Goal: Task Accomplishment & Management: Complete application form

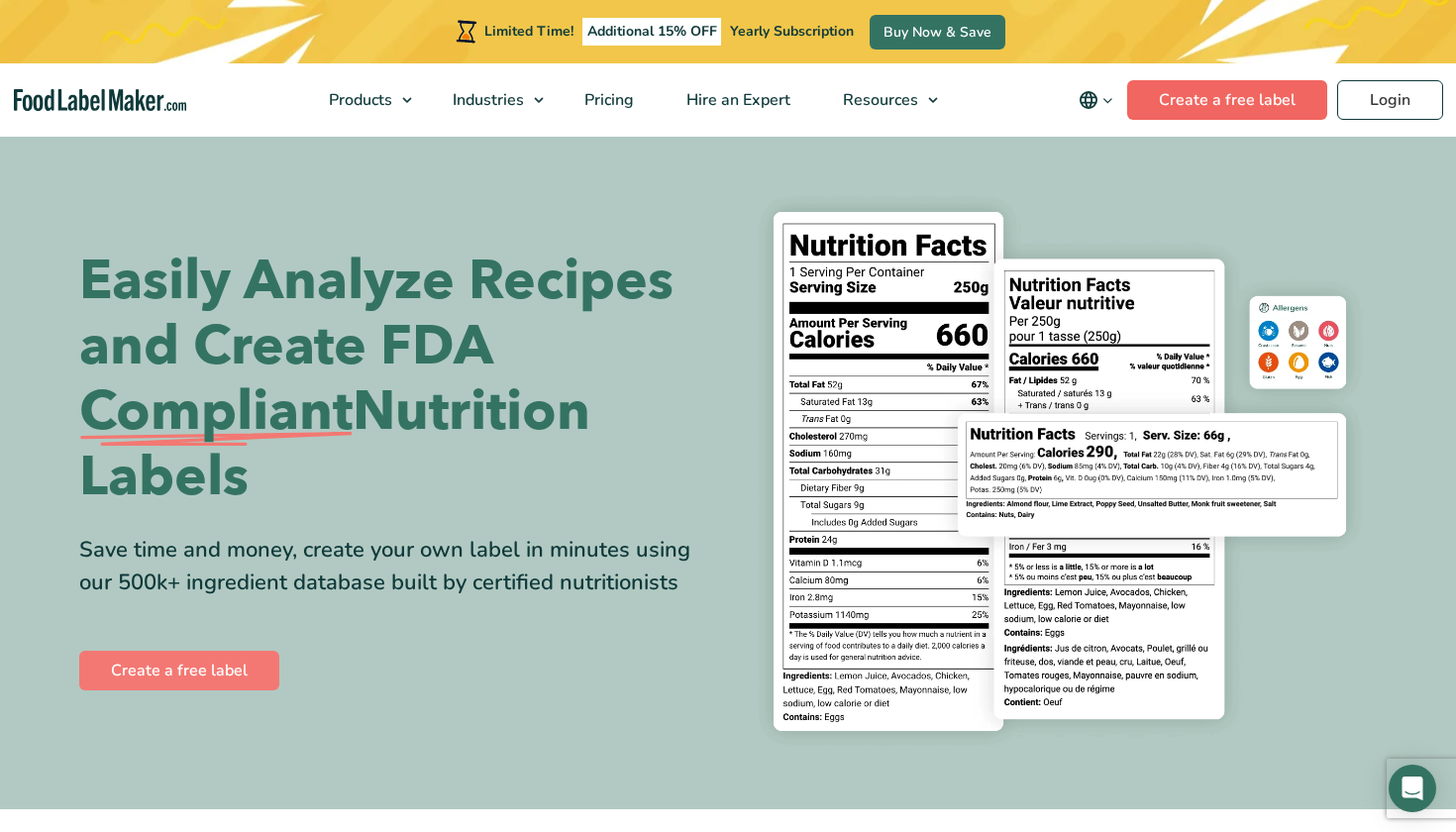
click at [1223, 101] on link "Create a free label" at bounding box center [1227, 101] width 200 height 40
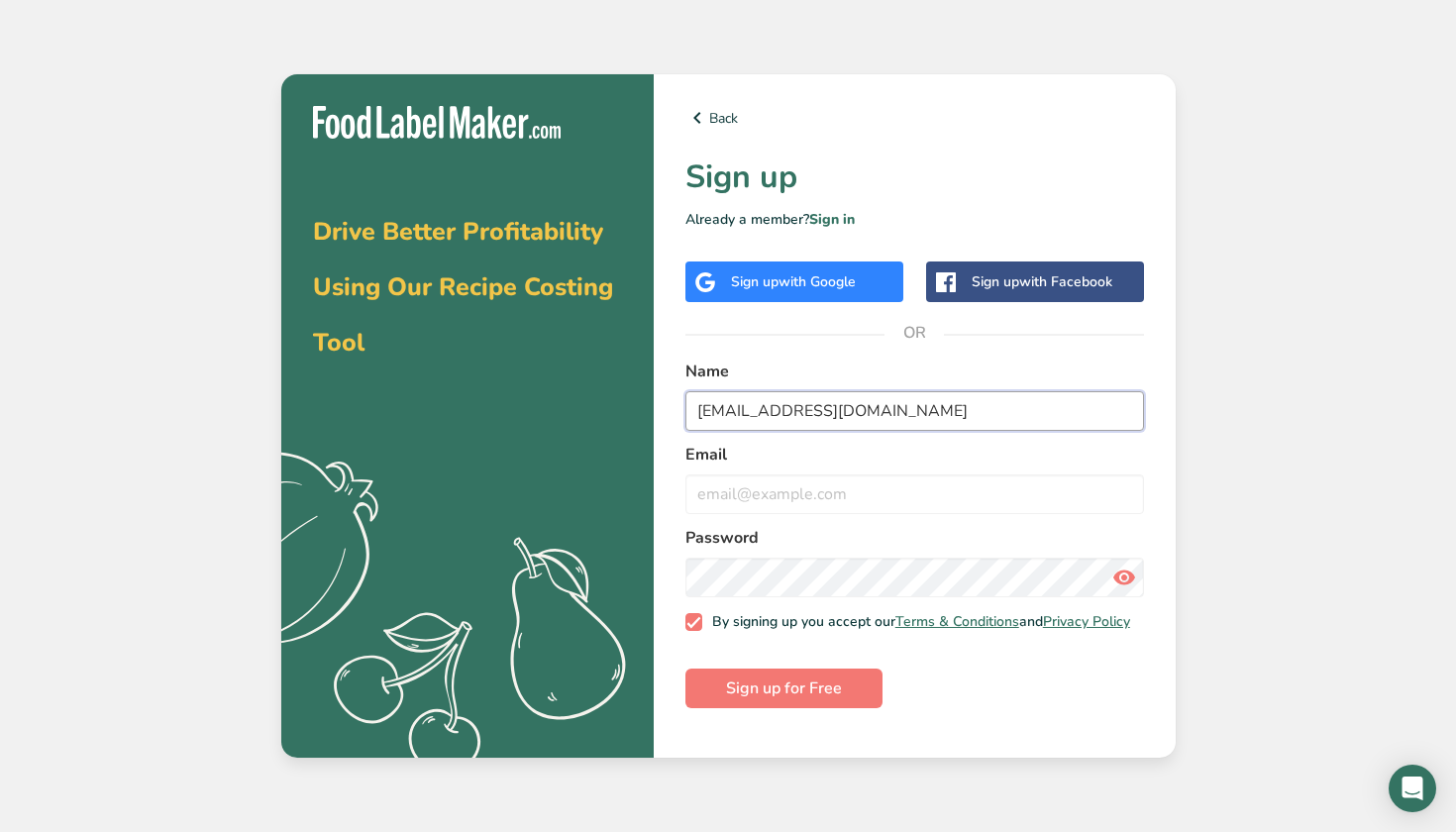
drag, startPoint x: 897, startPoint y: 407, endPoint x: 695, endPoint y: 407, distance: 202.0
click at [695, 407] on input "[EMAIL_ADDRESS][DOMAIN_NAME]" at bounding box center [915, 411] width 459 height 40
type input "[EMAIL_ADDRESS][DOMAIN_NAME]"
drag, startPoint x: 742, startPoint y: 503, endPoint x: 742, endPoint y: 467, distance: 36.0
paste input "[EMAIL_ADDRESS][DOMAIN_NAME]"
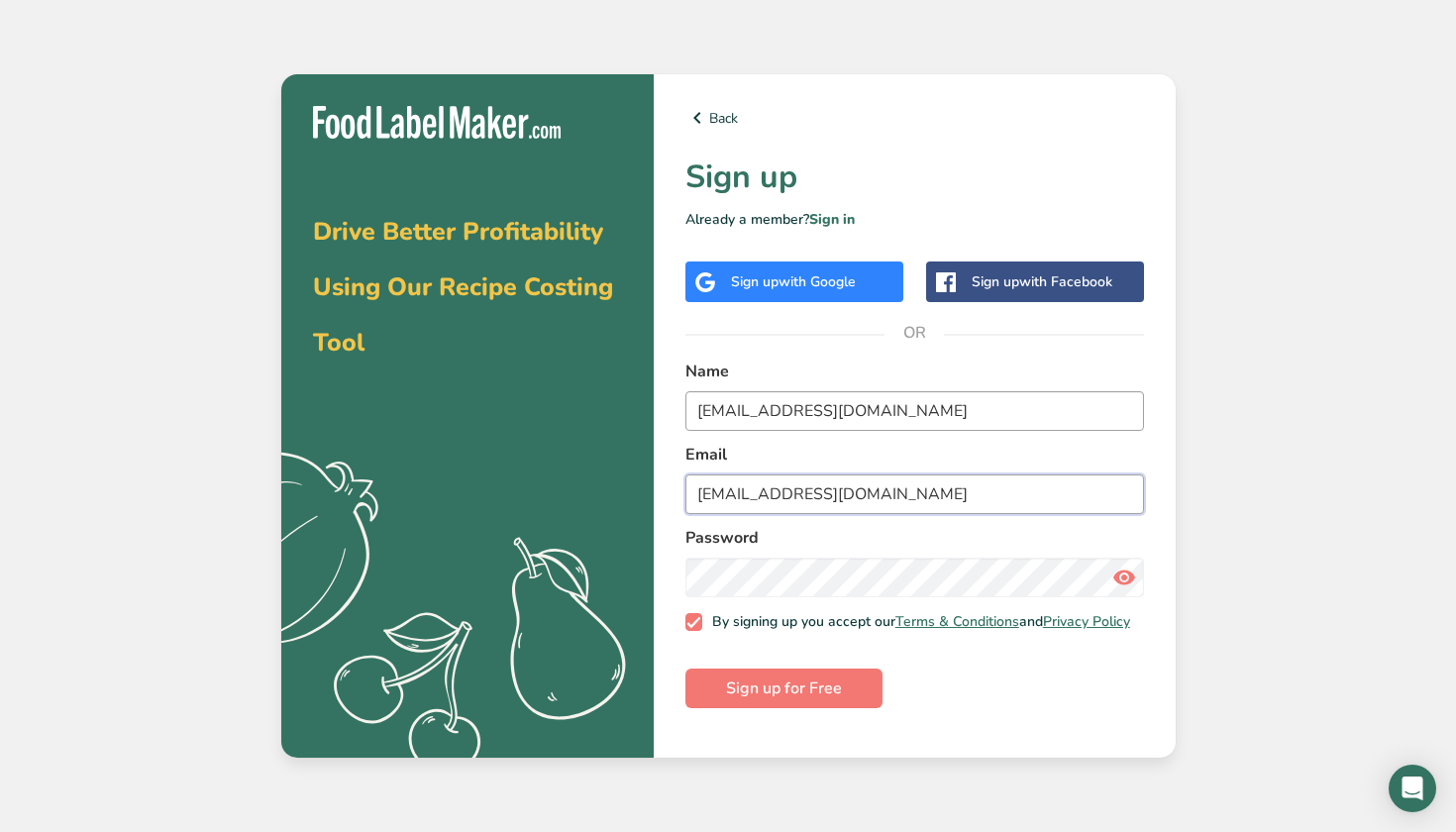
type input "[EMAIL_ADDRESS][DOMAIN_NAME]"
drag, startPoint x: 880, startPoint y: 414, endPoint x: 539, endPoint y: 389, distance: 341.9
click at [539, 389] on section "Drive Better Profitability Using Our Recipe Costing Tool .a{fill:#f5f3ed;} Back…" at bounding box center [728, 416] width 895 height 684
type input "[PERSON_NAME]"
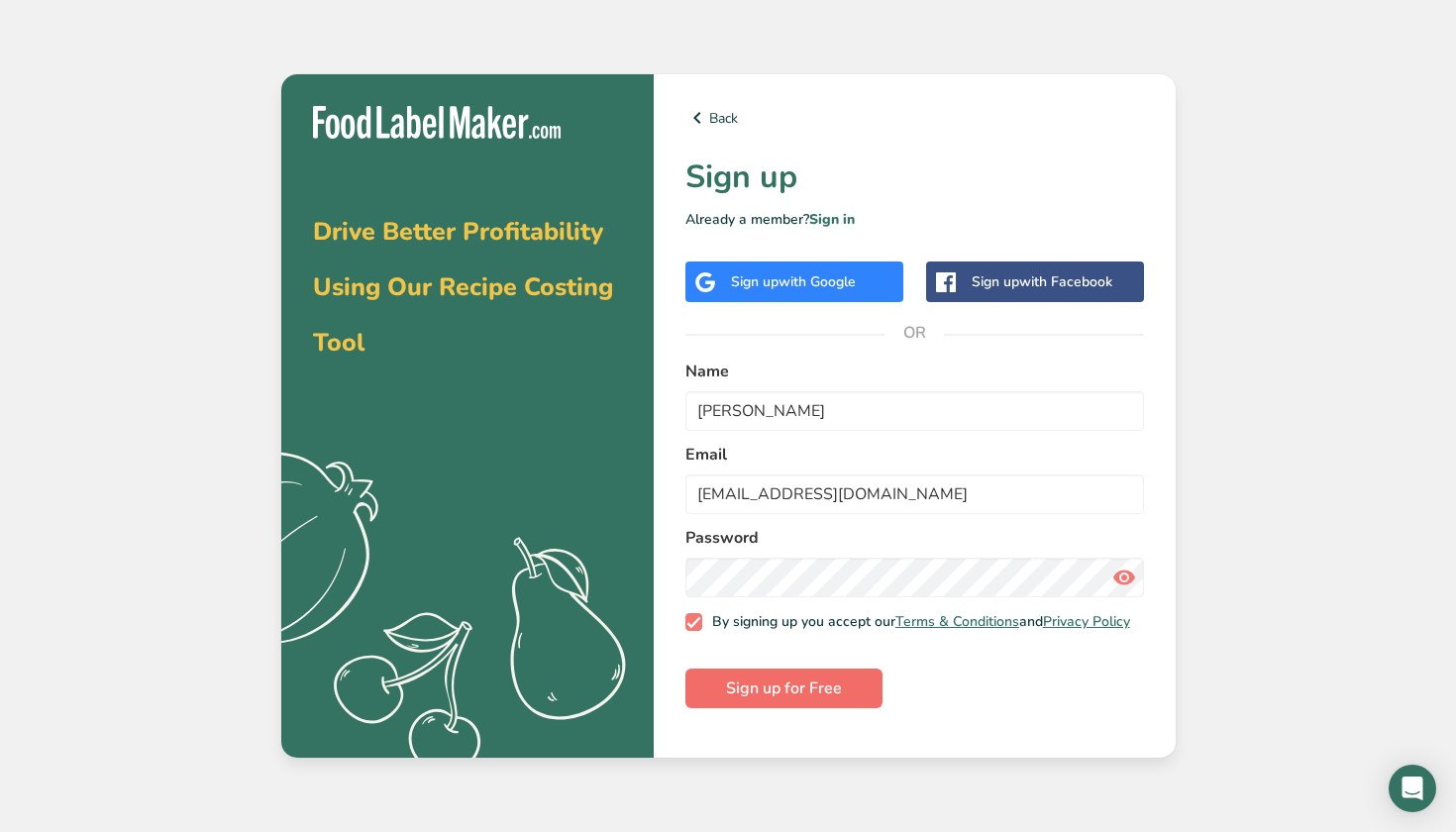
click at [816, 701] on span "Sign up for Free" at bounding box center [783, 689] width 115 height 24
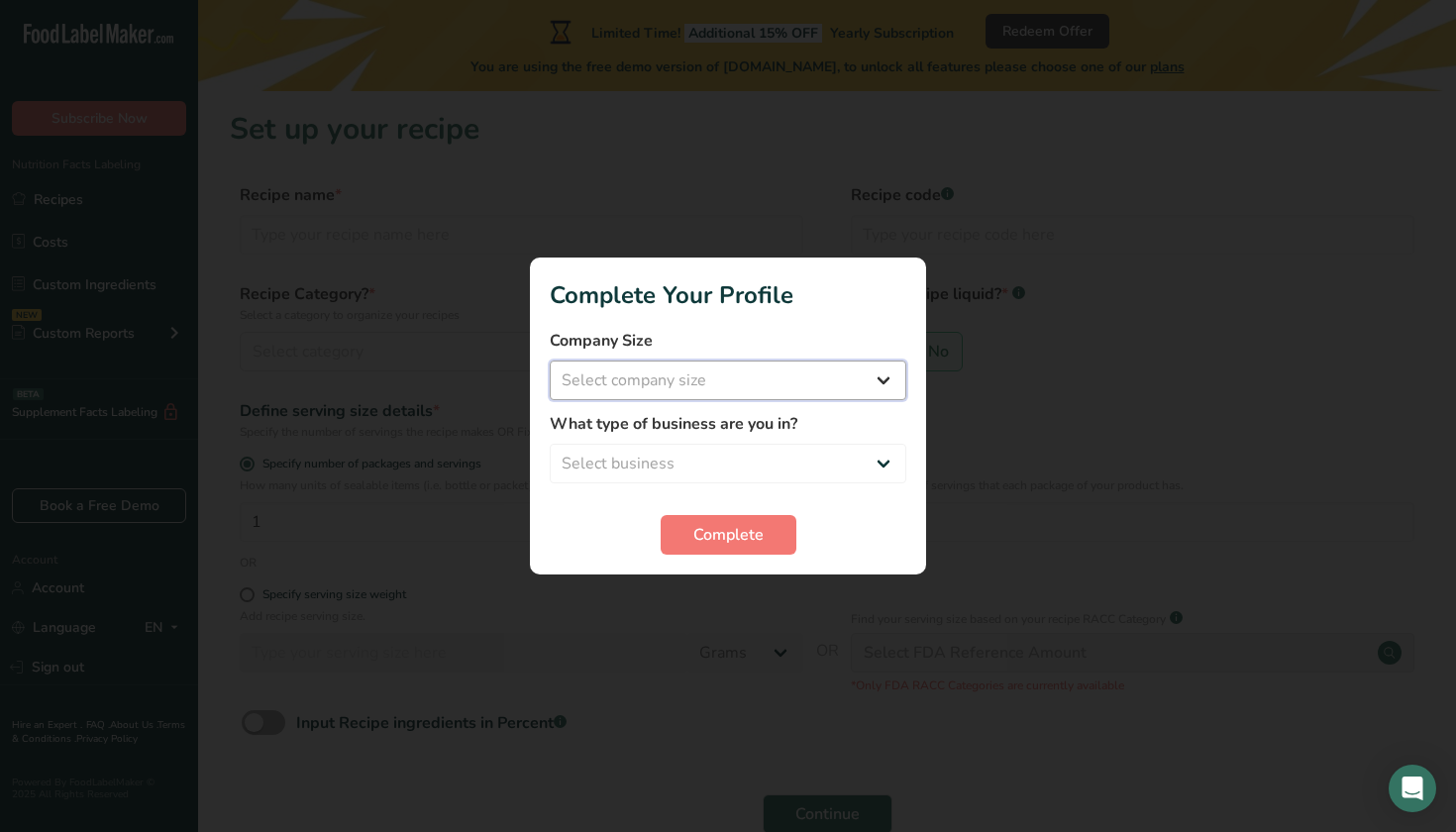
select select "1"
select select "3"
click at [751, 524] on span "Complete" at bounding box center [728, 534] width 71 height 24
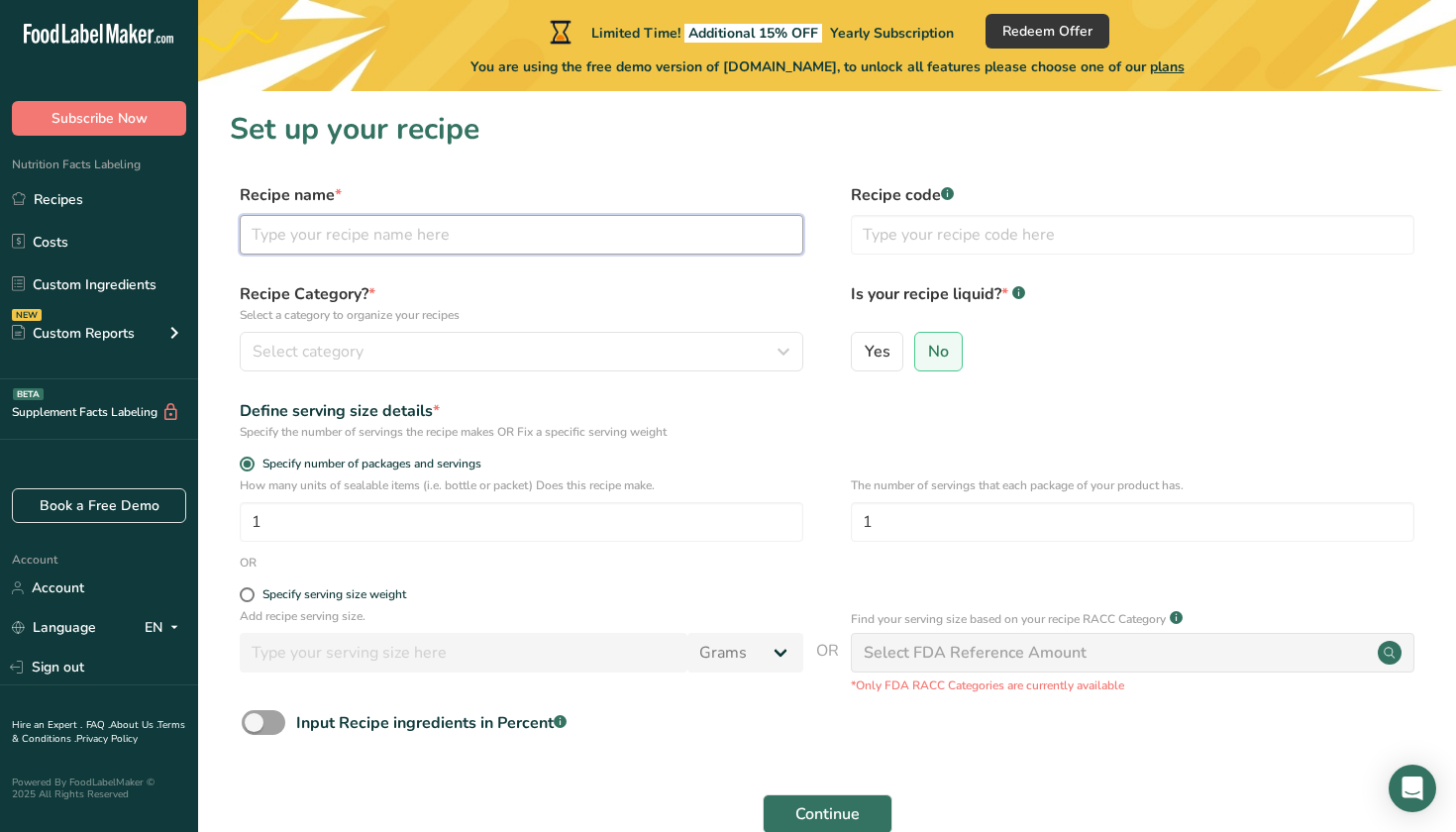
click at [571, 238] on input "text" at bounding box center [521, 235] width 563 height 40
type input "pumpkin treats dog"
click at [876, 240] on input "text" at bounding box center [1133, 235] width 563 height 40
type input "001"
click at [760, 350] on div "Select category" at bounding box center [516, 351] width 525 height 24
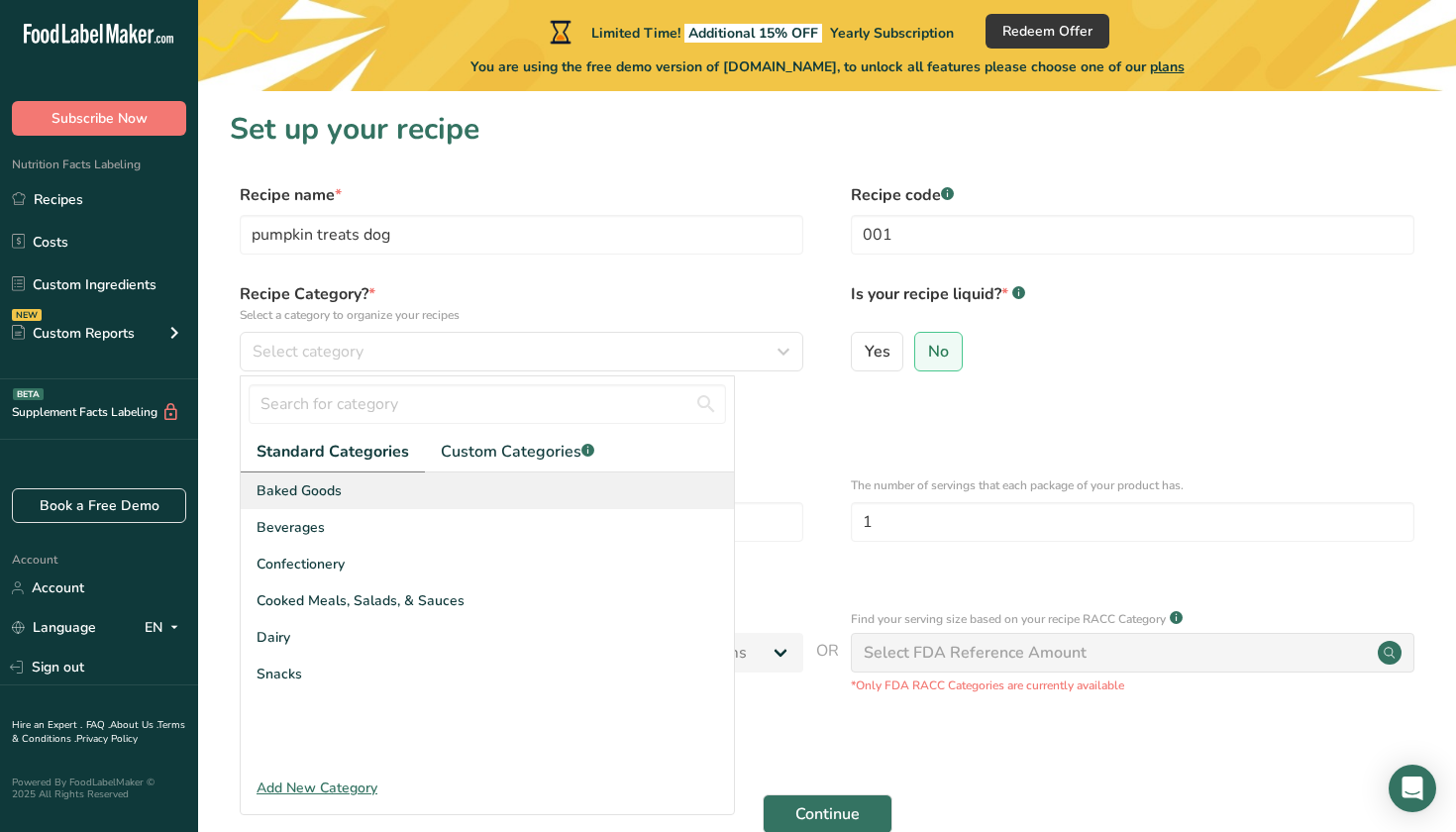
click at [644, 487] on div "Baked Goods" at bounding box center [488, 491] width 494 height 37
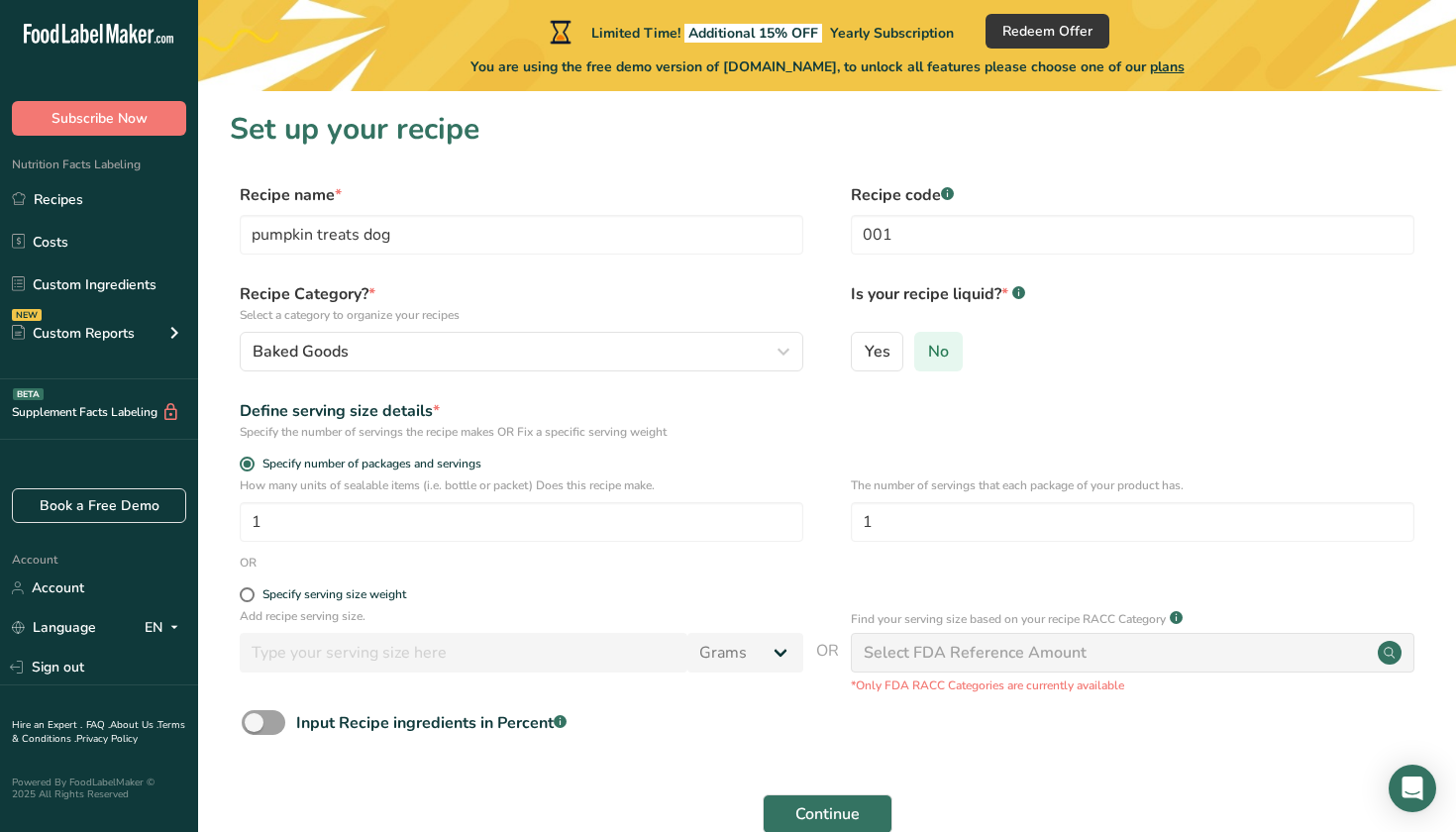
click at [947, 354] on label "No" at bounding box center [938, 351] width 49 height 40
click at [929, 354] on input "No" at bounding box center [922, 350] width 13 height 13
click at [491, 524] on input "1" at bounding box center [521, 522] width 563 height 40
type input "20"
click at [892, 525] on input "1" at bounding box center [1133, 522] width 563 height 40
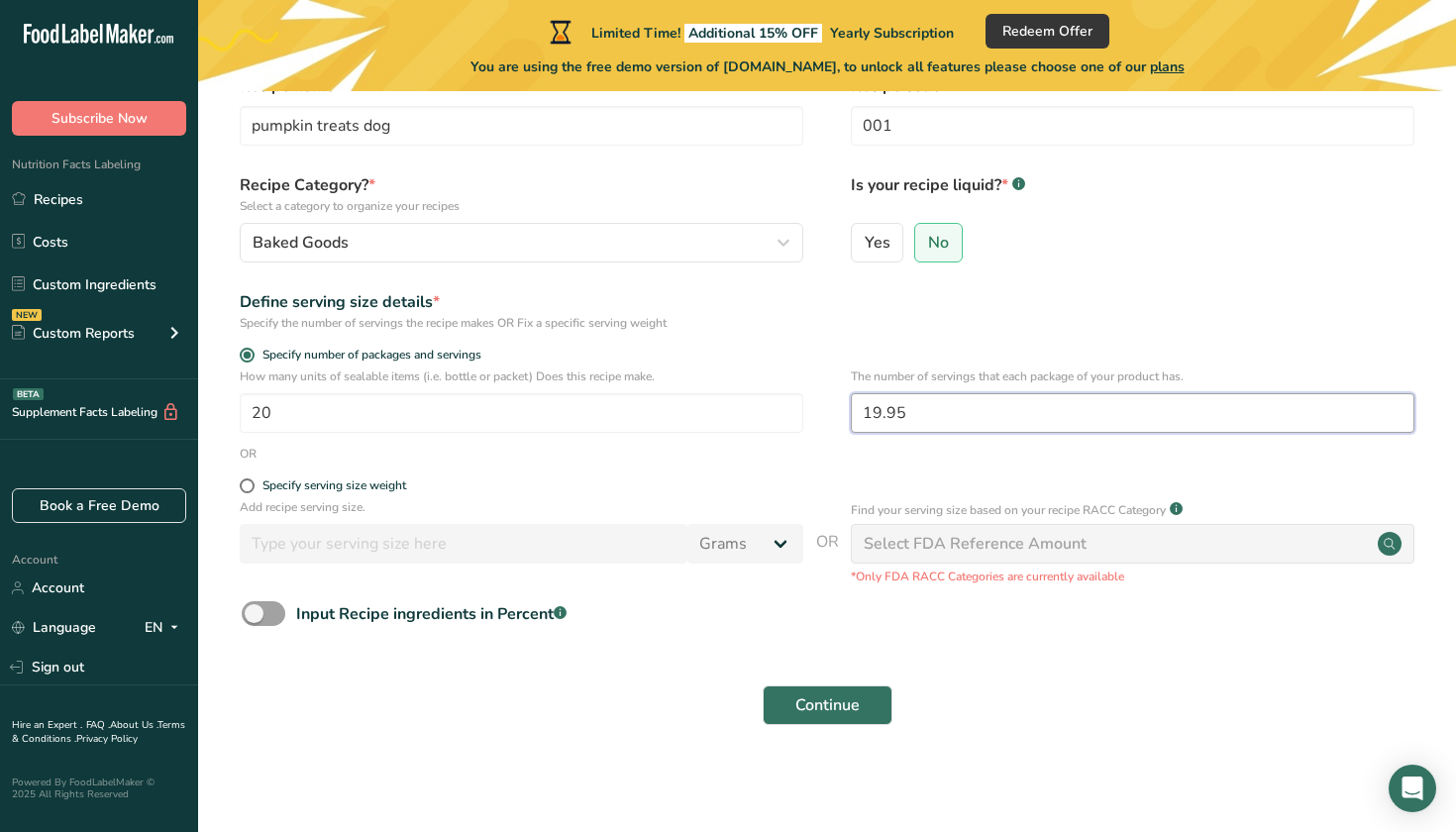
scroll to position [107, 0]
type input "19.948"
click at [847, 709] on span "Continue" at bounding box center [827, 707] width 65 height 24
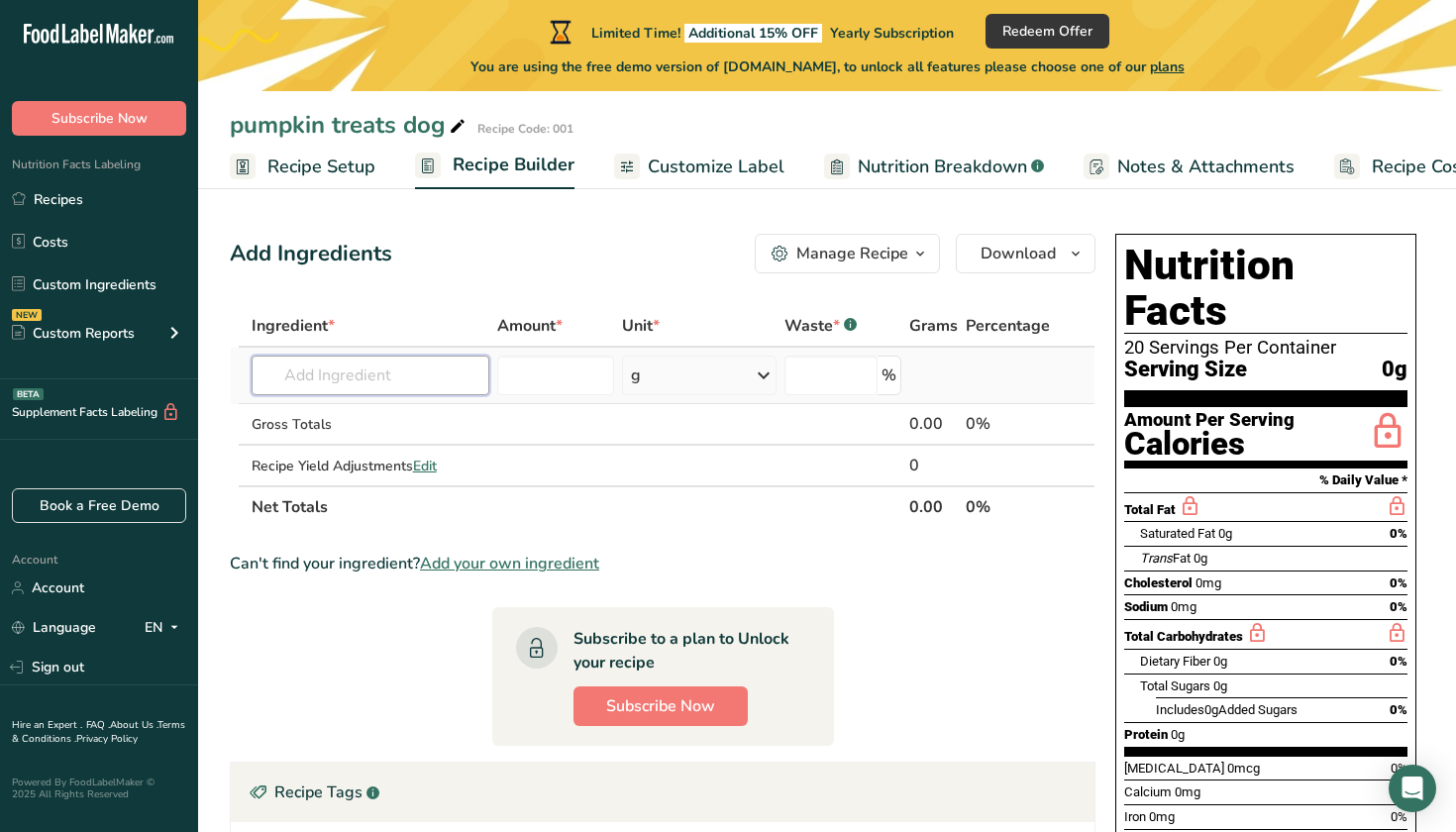
click at [415, 372] on input "text" at bounding box center [371, 375] width 239 height 40
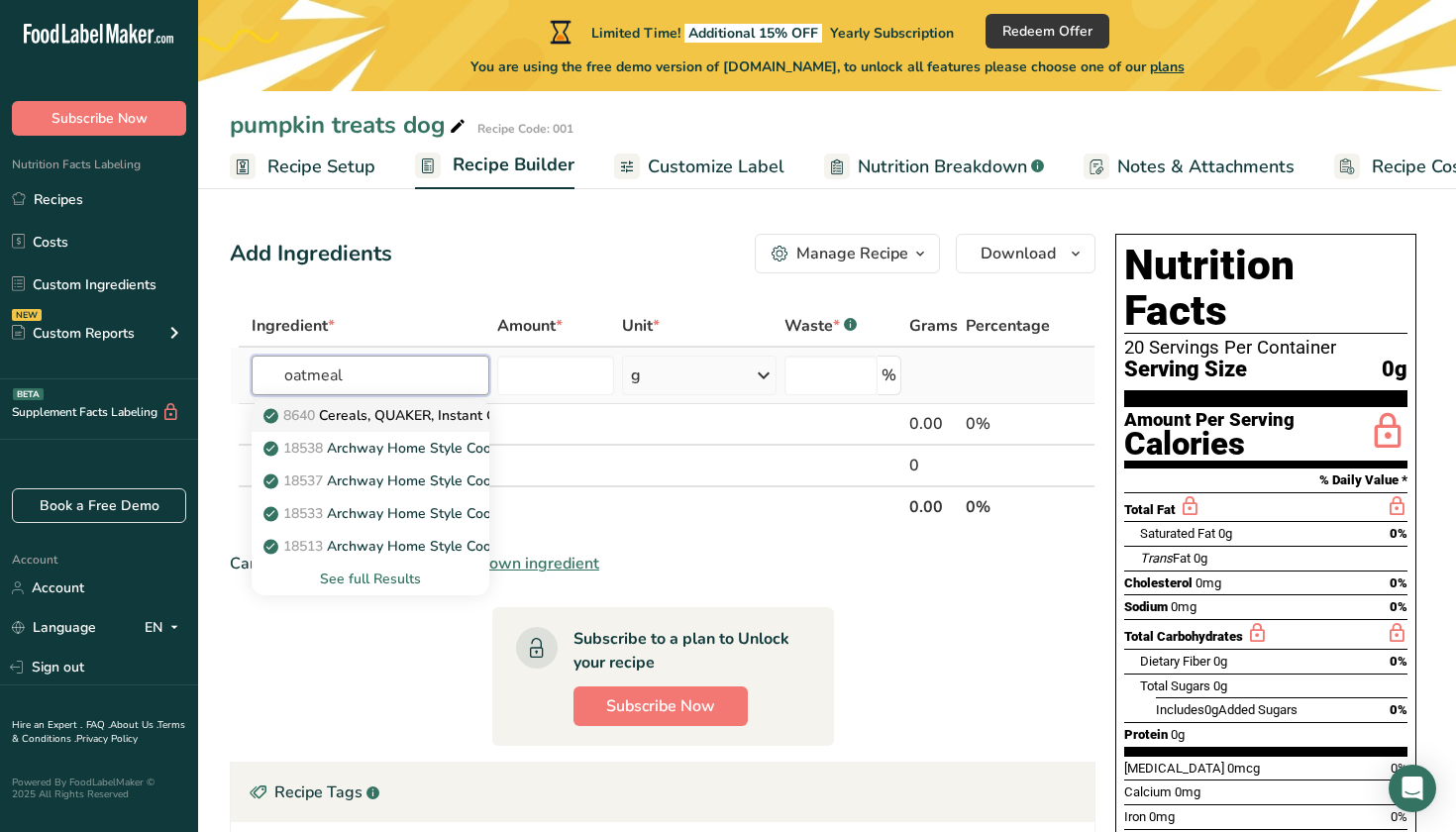
type input "oatmeal"
click at [433, 407] on p "8640 Cereals, QUAKER, Instant Oatmeal Organic, Regular" at bounding box center [460, 415] width 384 height 21
type input "Cereals, QUAKER, Instant Oatmeal Organic, Regular"
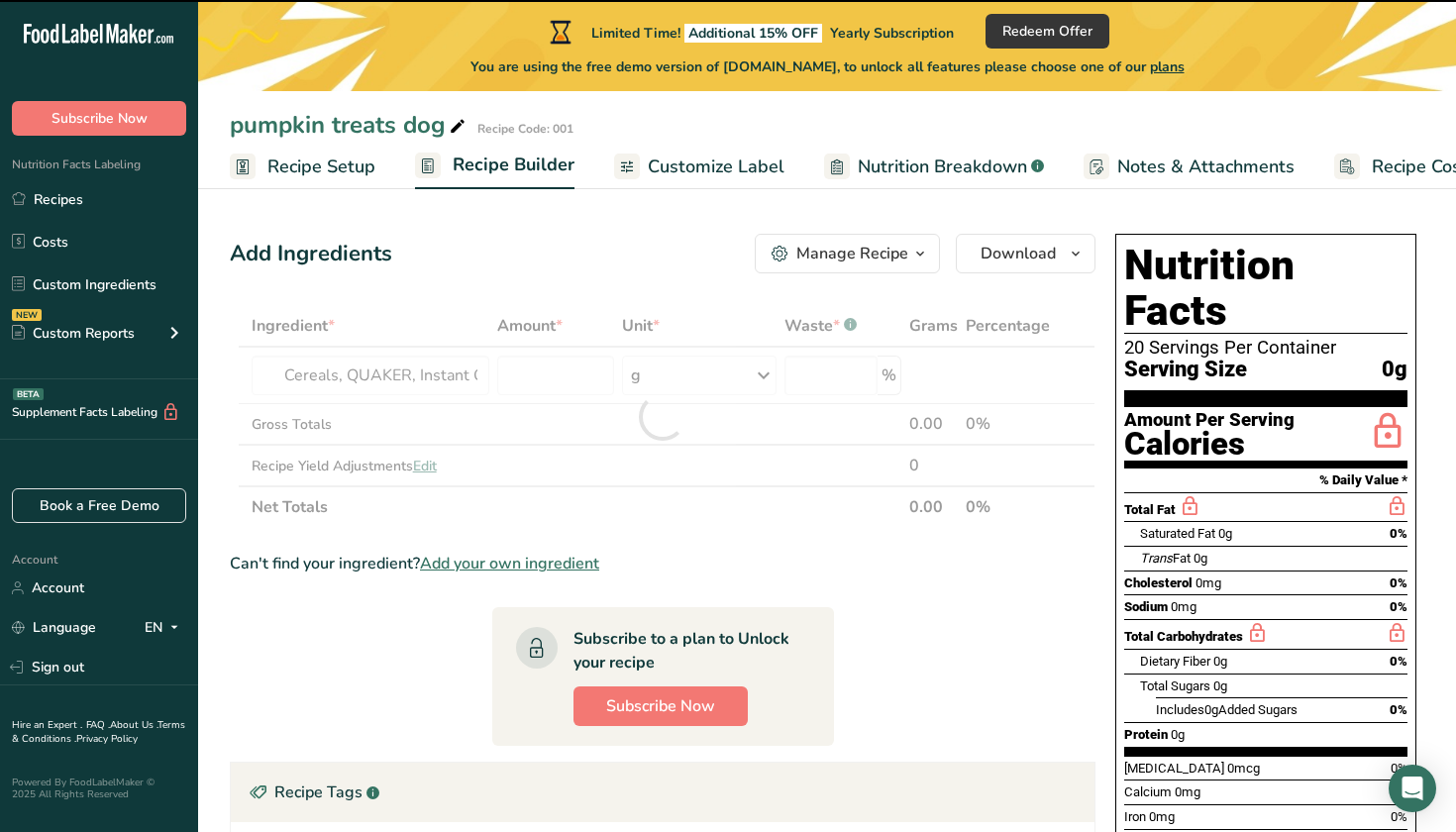
type input "0"
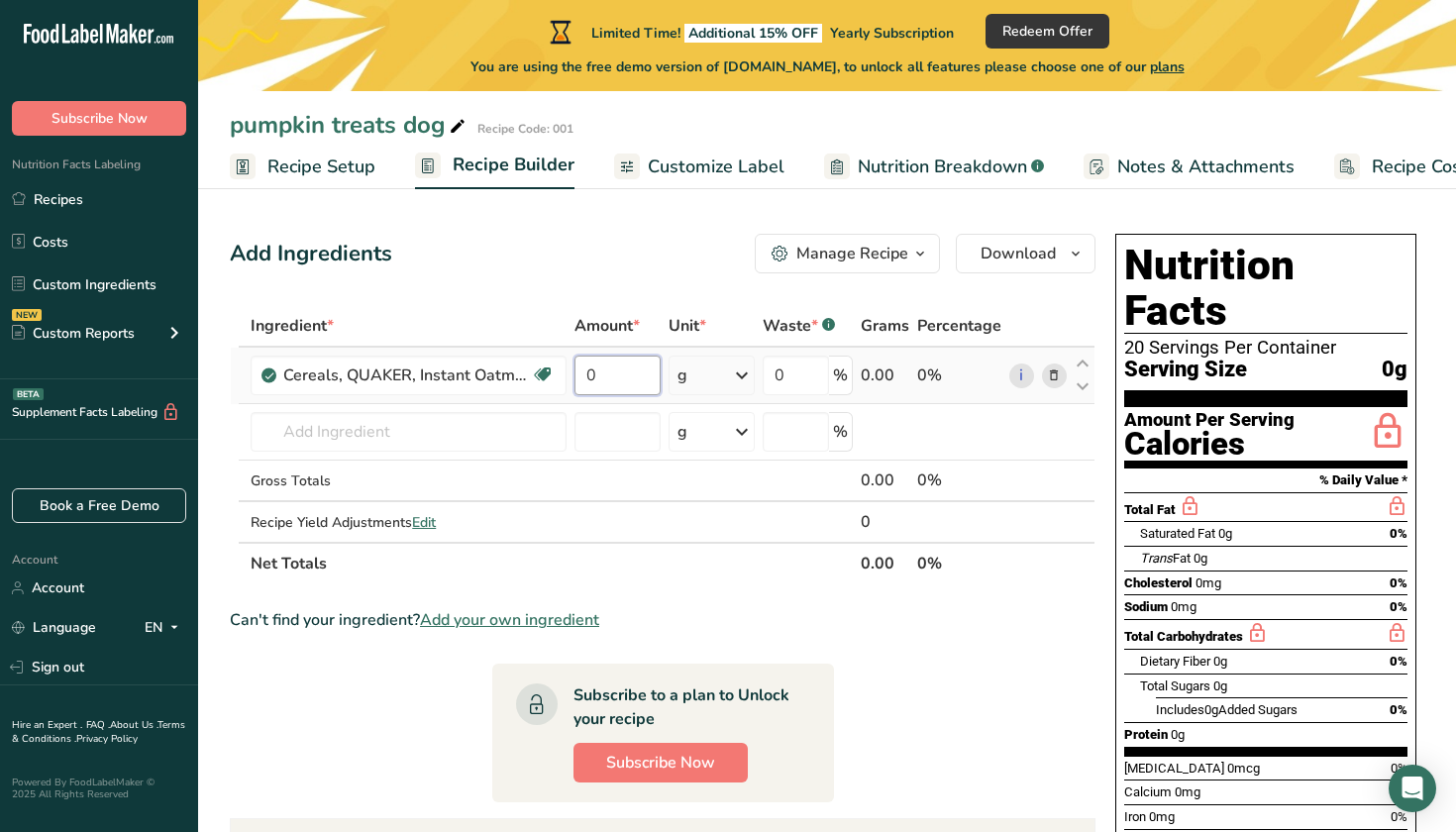
click at [608, 371] on input "0" at bounding box center [617, 375] width 86 height 40
type input "1"
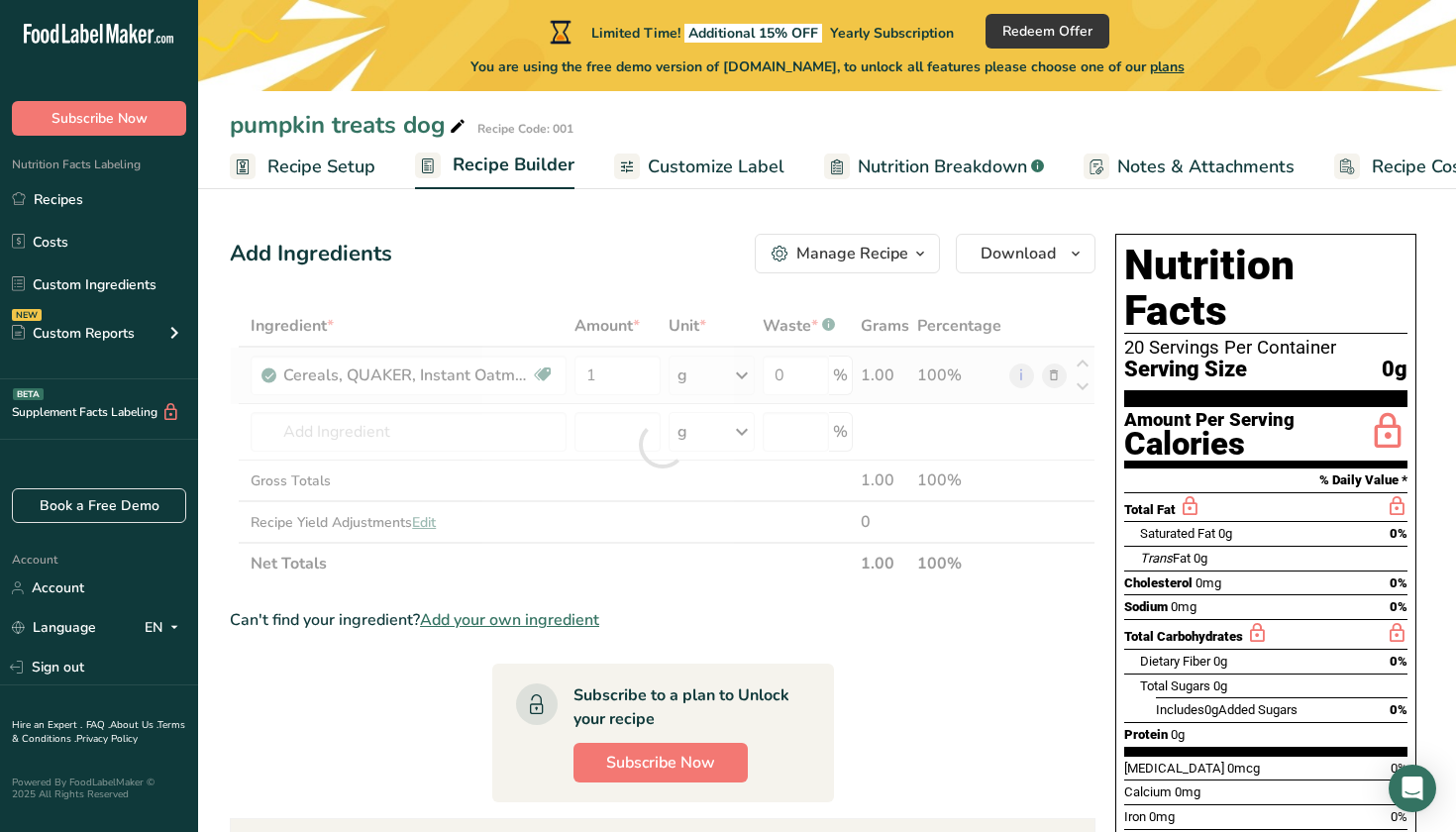
click at [740, 369] on div "Ingredient * Amount * Unit * Waste * .a-a{fill:#347362;}.b-a{fill:#fff;} Grams …" at bounding box center [663, 445] width 866 height 280
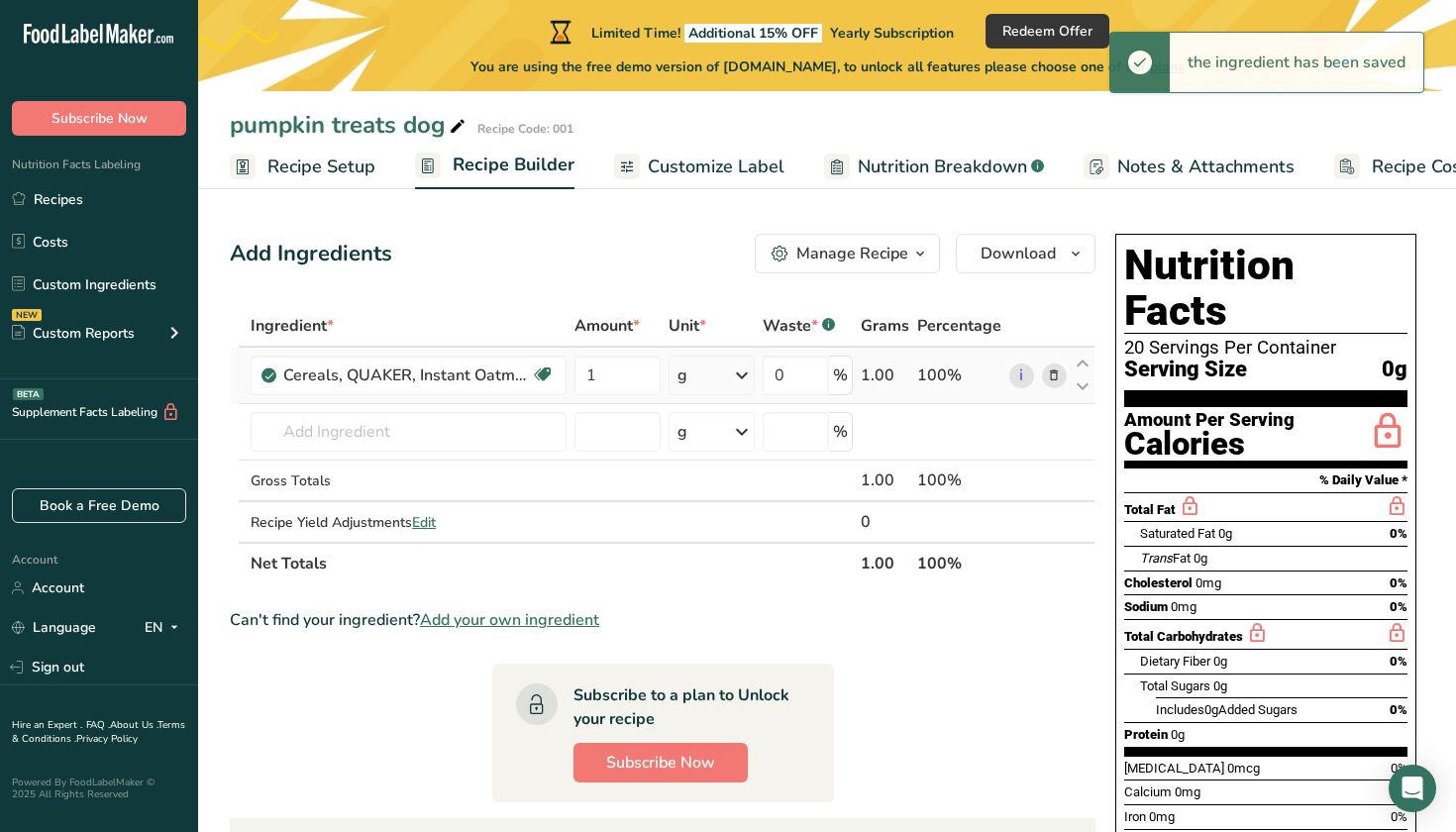
click at [741, 373] on icon at bounding box center [741, 375] width 24 height 36
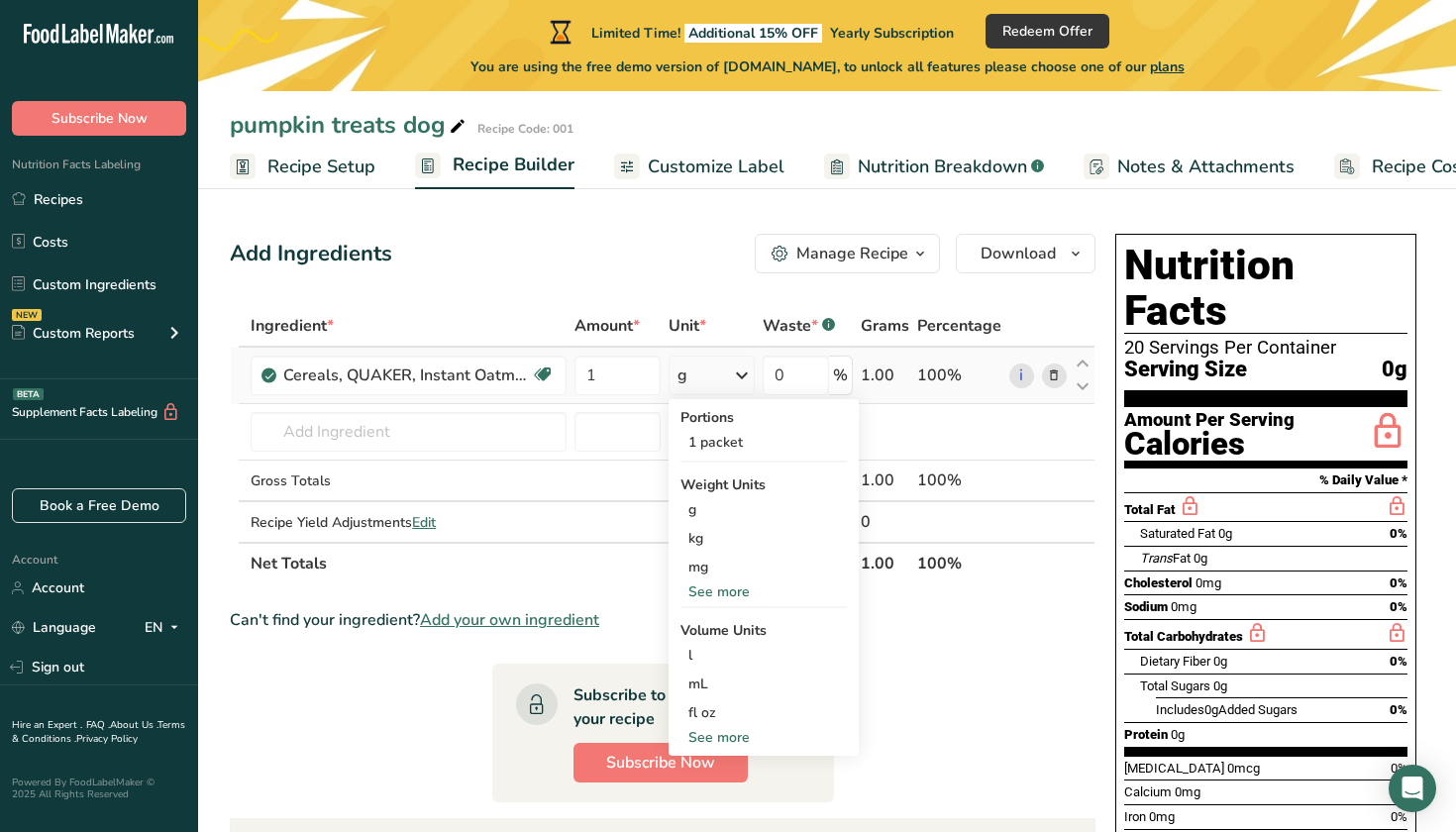
click at [728, 735] on div "See more" at bounding box center [763, 736] width 166 height 21
select select "22"
click at [721, 793] on div "cup" at bounding box center [763, 798] width 150 height 21
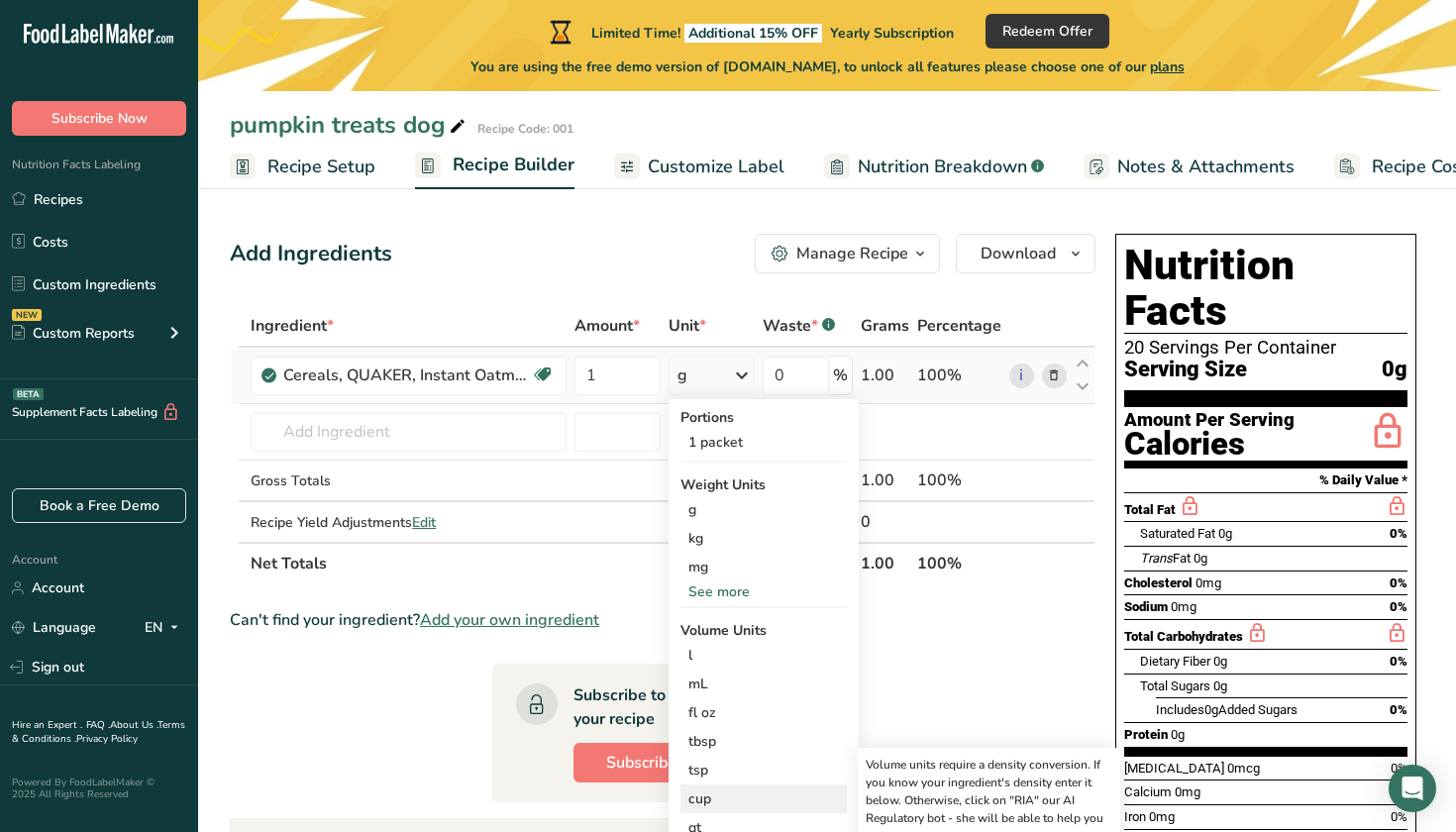
click at [721, 793] on div "cup" at bounding box center [763, 798] width 150 height 21
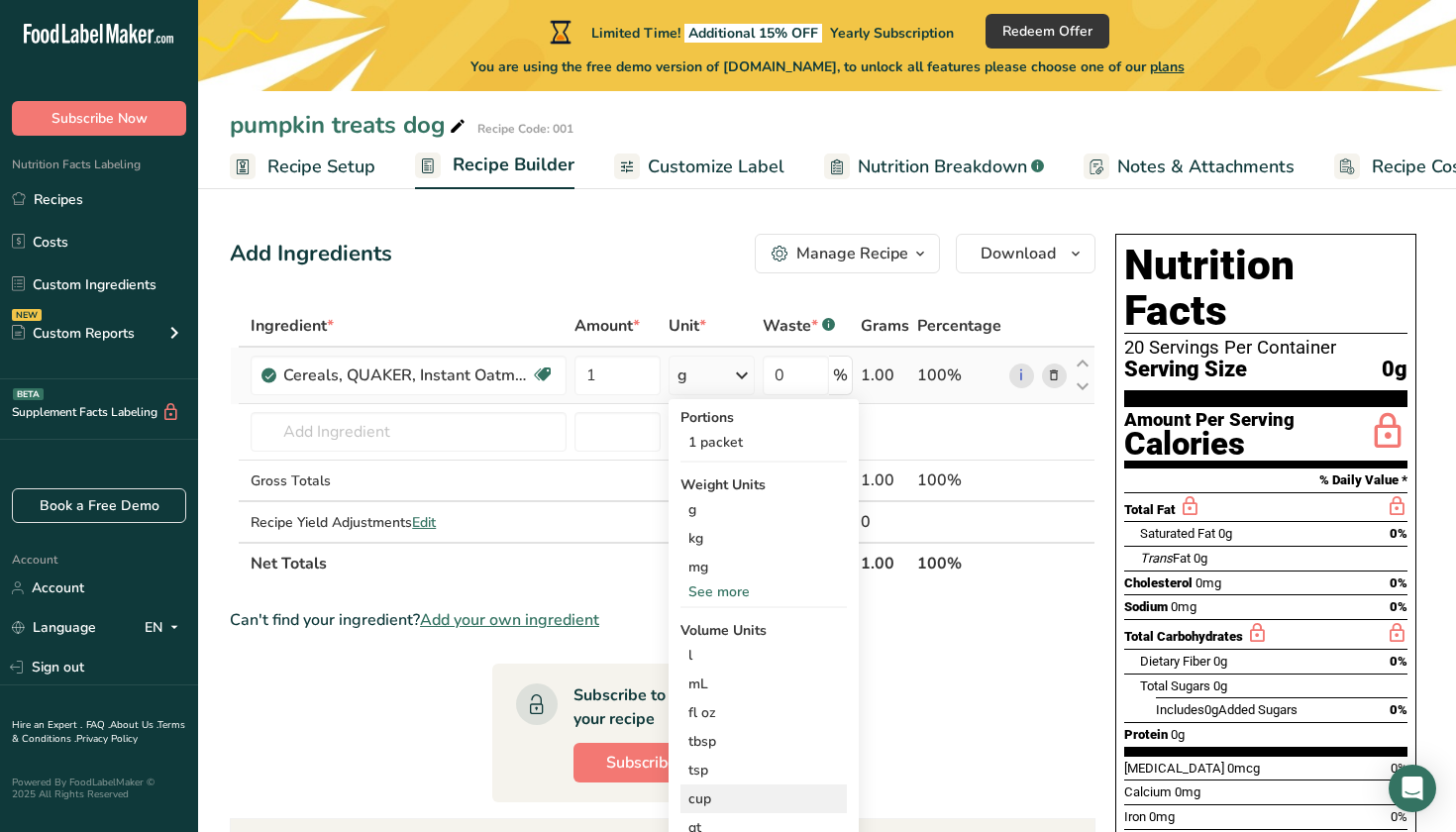
click at [697, 801] on div "cup" at bounding box center [763, 798] width 150 height 21
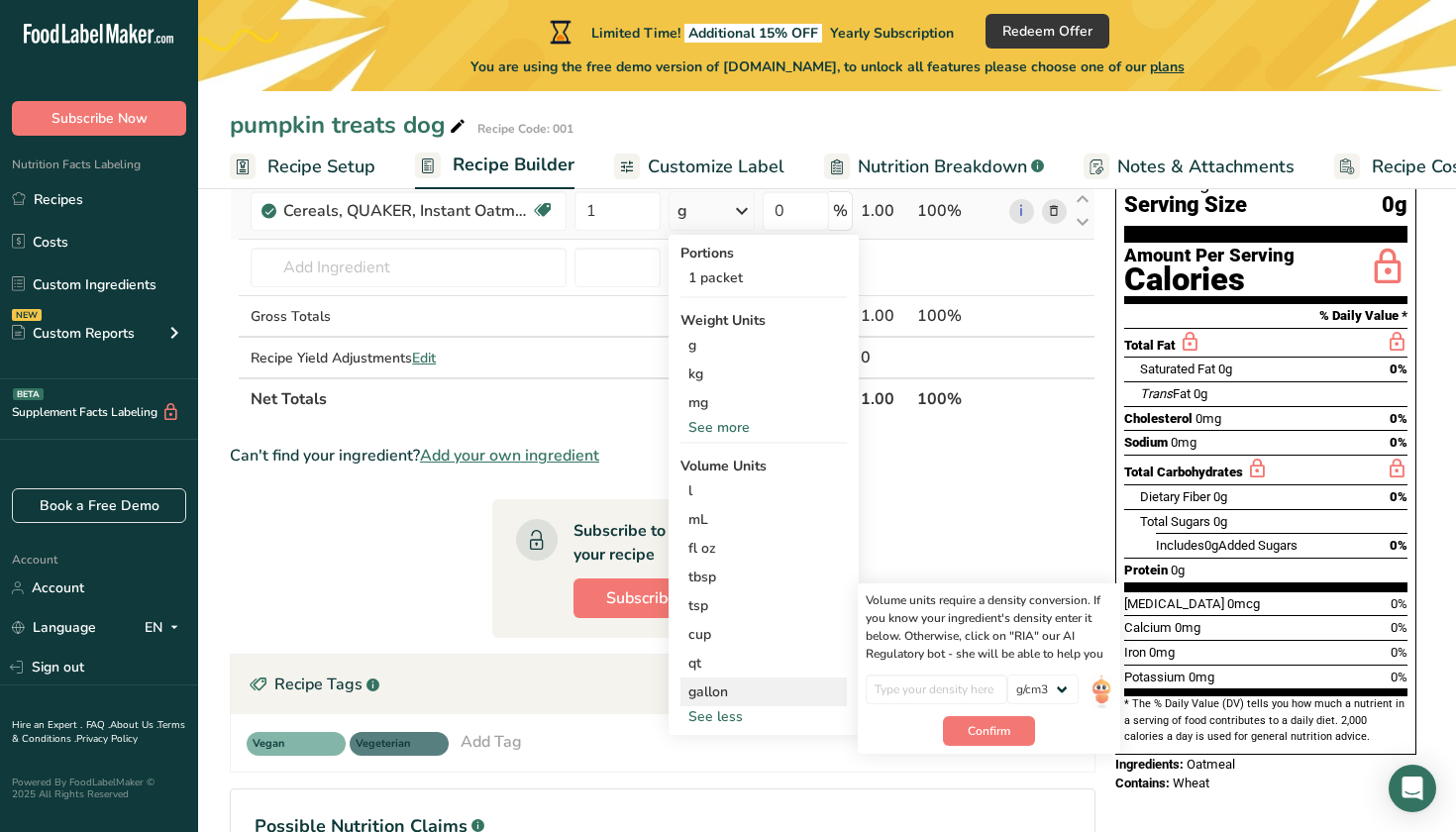
scroll to position [168, 0]
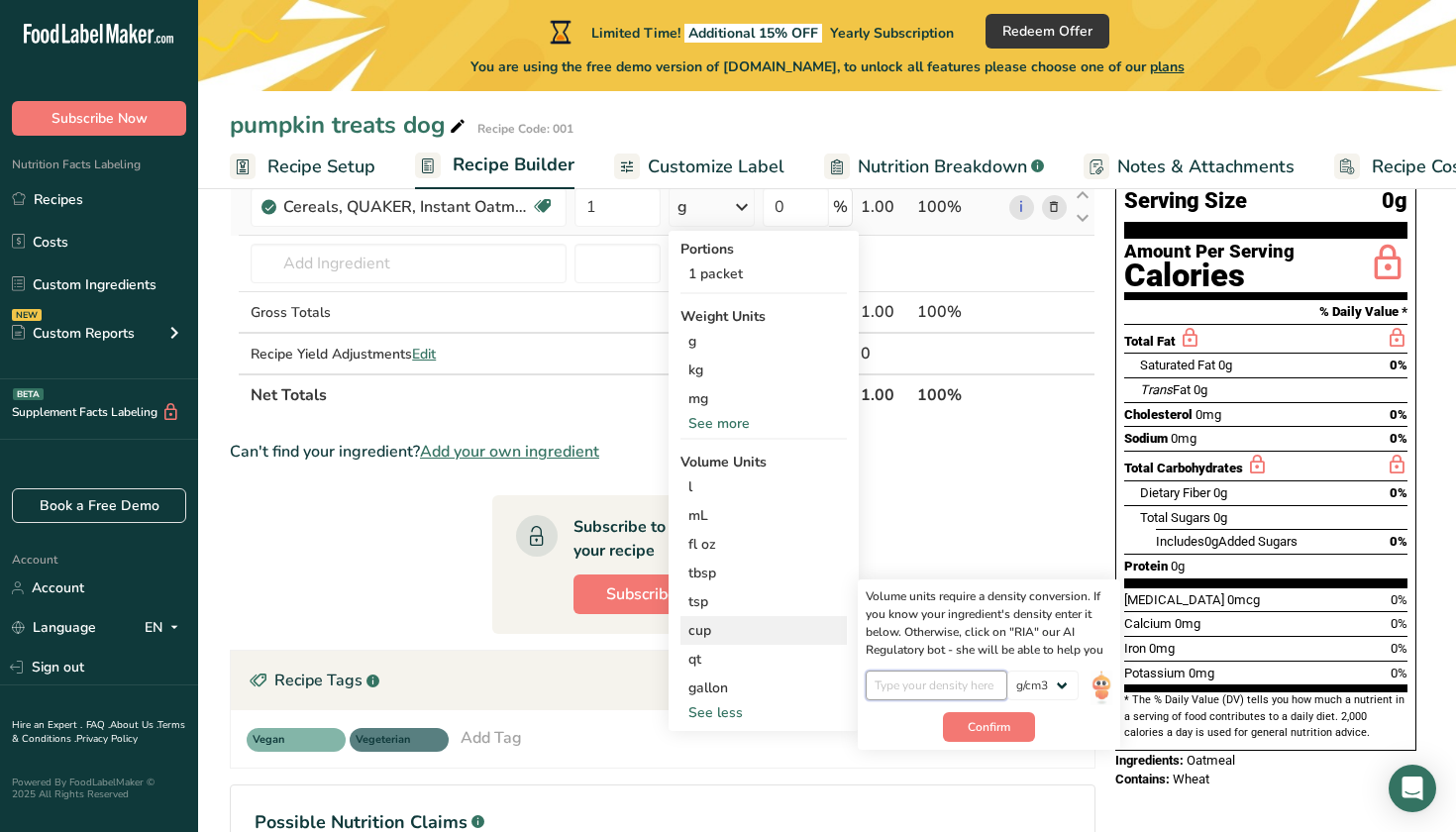
click at [907, 693] on input "number" at bounding box center [936, 686] width 141 height 30
type input "1"
click at [989, 734] on span "Confirm" at bounding box center [988, 736] width 43 height 18
click at [928, 689] on input "number" at bounding box center [936, 686] width 141 height 30
type input "1"
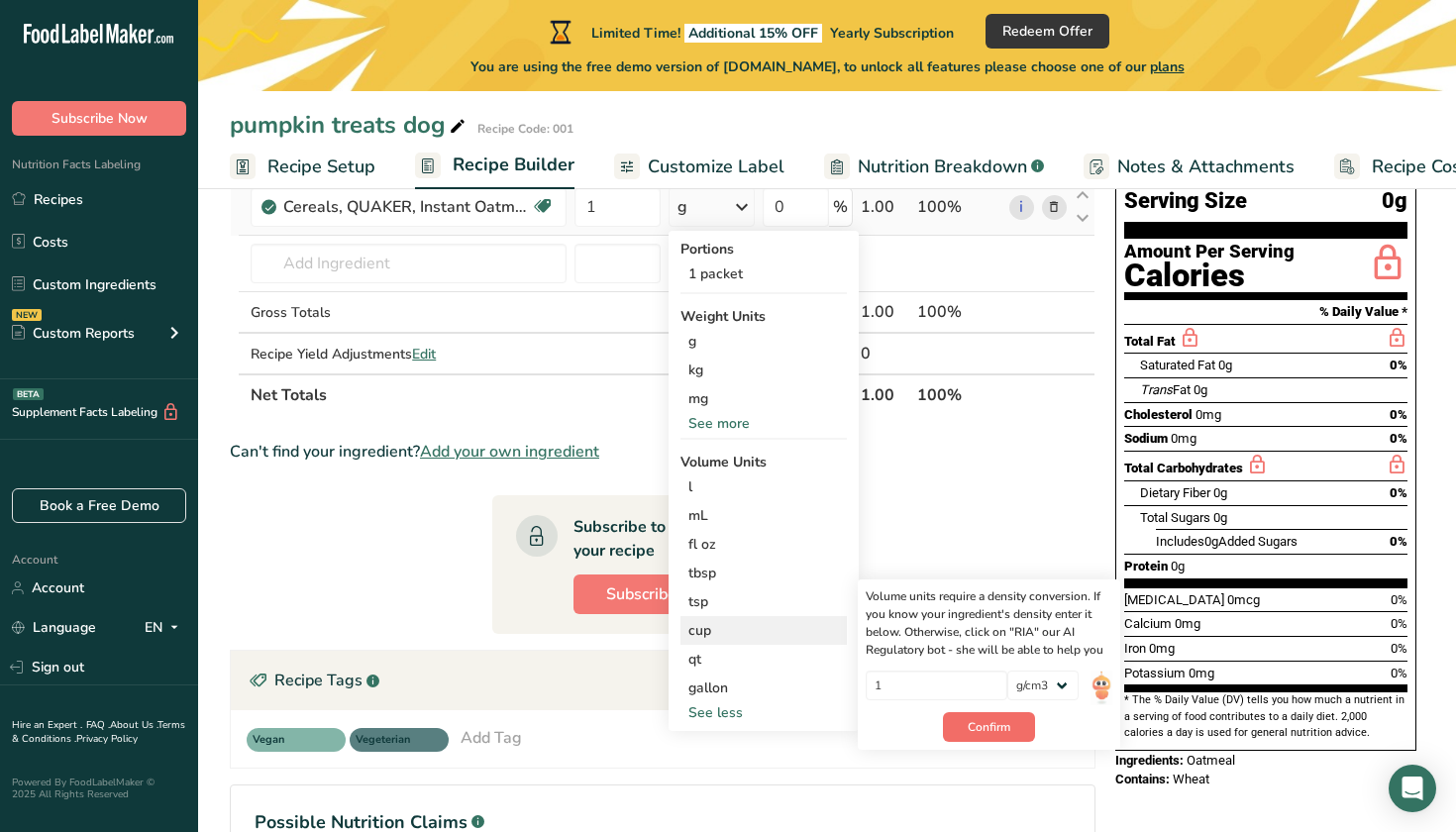
click at [1000, 734] on span "Confirm" at bounding box center [988, 728] width 43 height 18
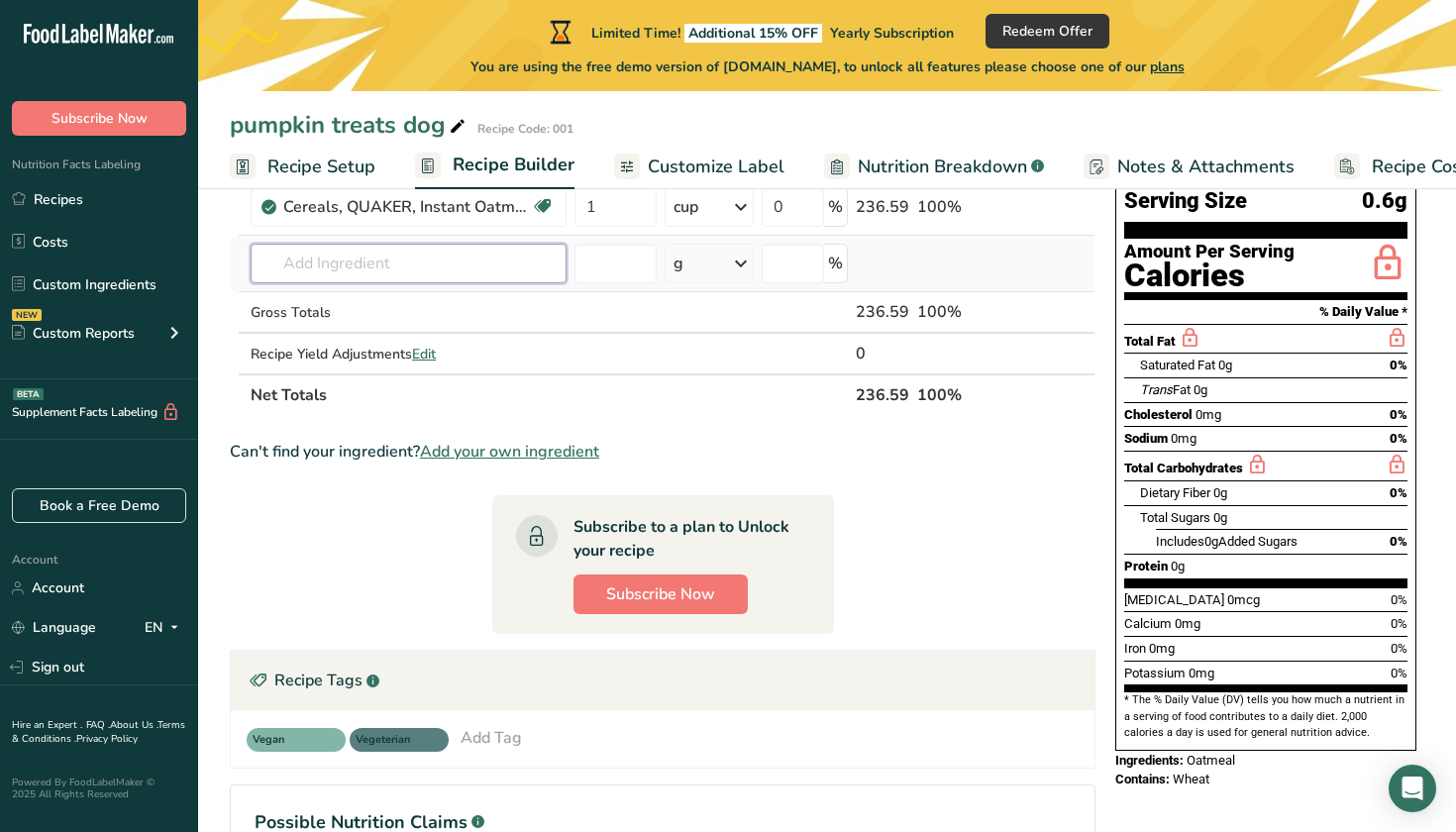
click at [520, 274] on input "text" at bounding box center [408, 264] width 315 height 40
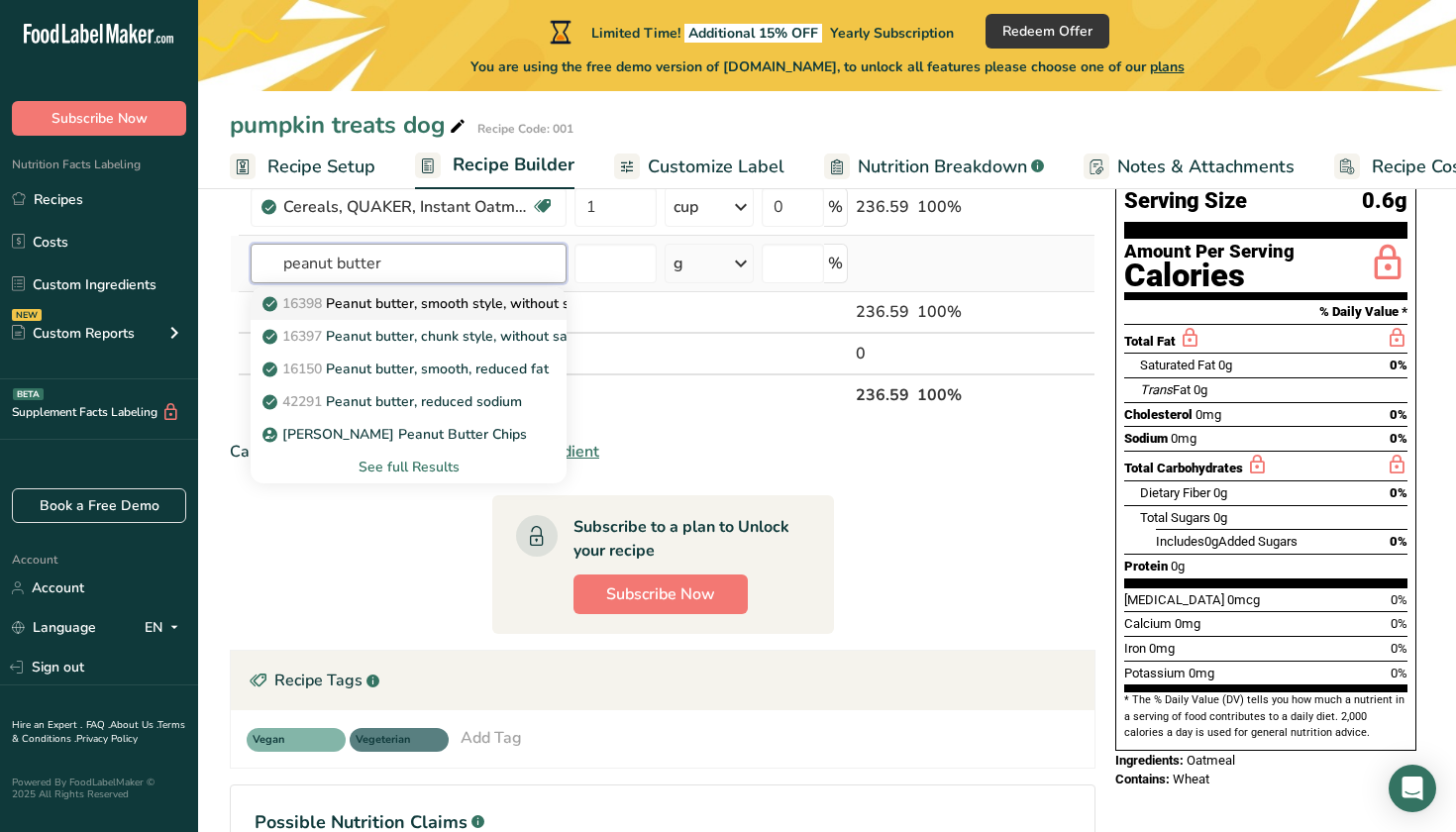
type input "peanut butter"
click at [548, 307] on p "16398 Peanut butter, smooth style, without salt" at bounding box center [426, 304] width 319 height 21
type input "Peanut butter, smooth style, without salt"
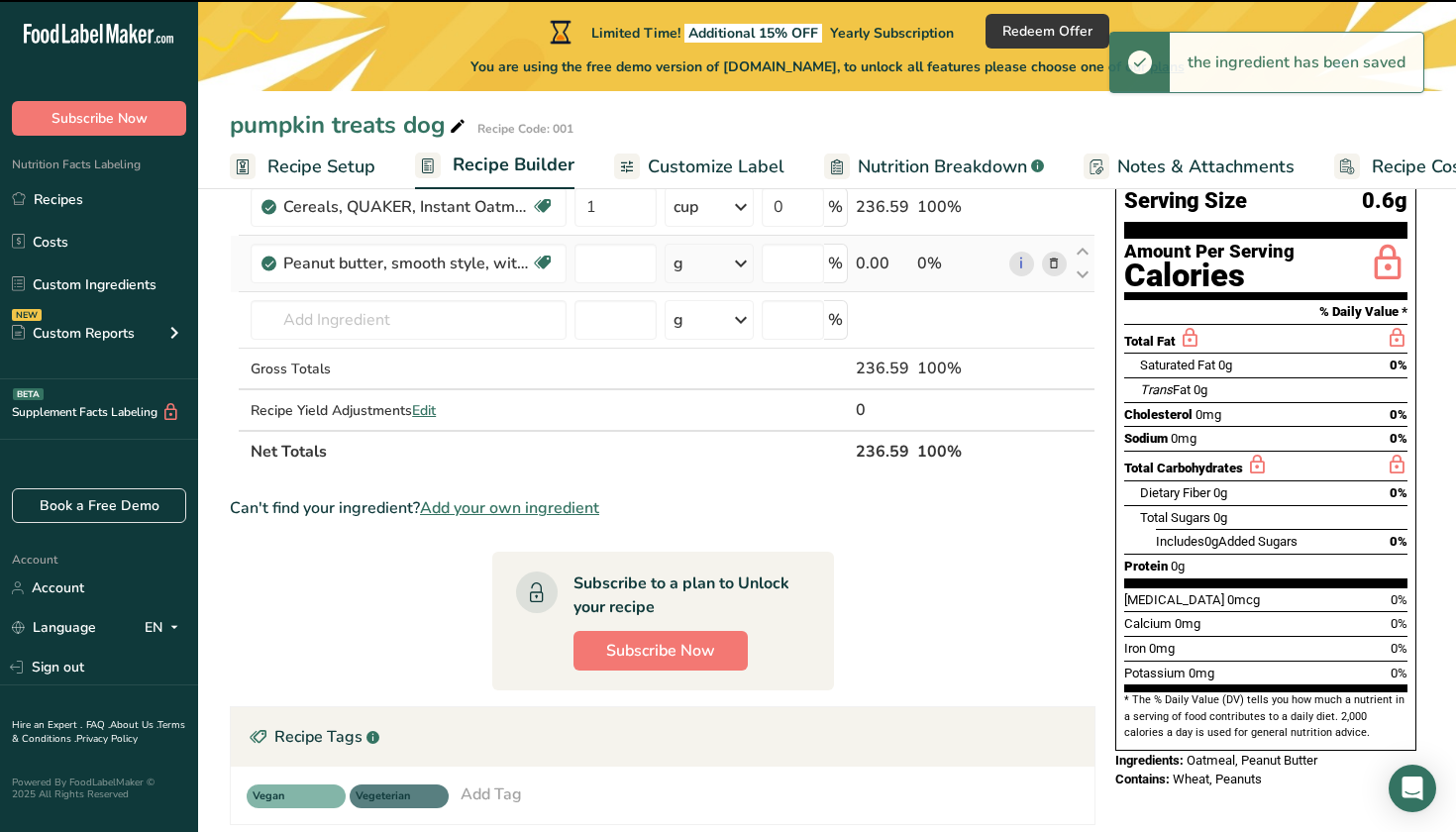
type input "0"
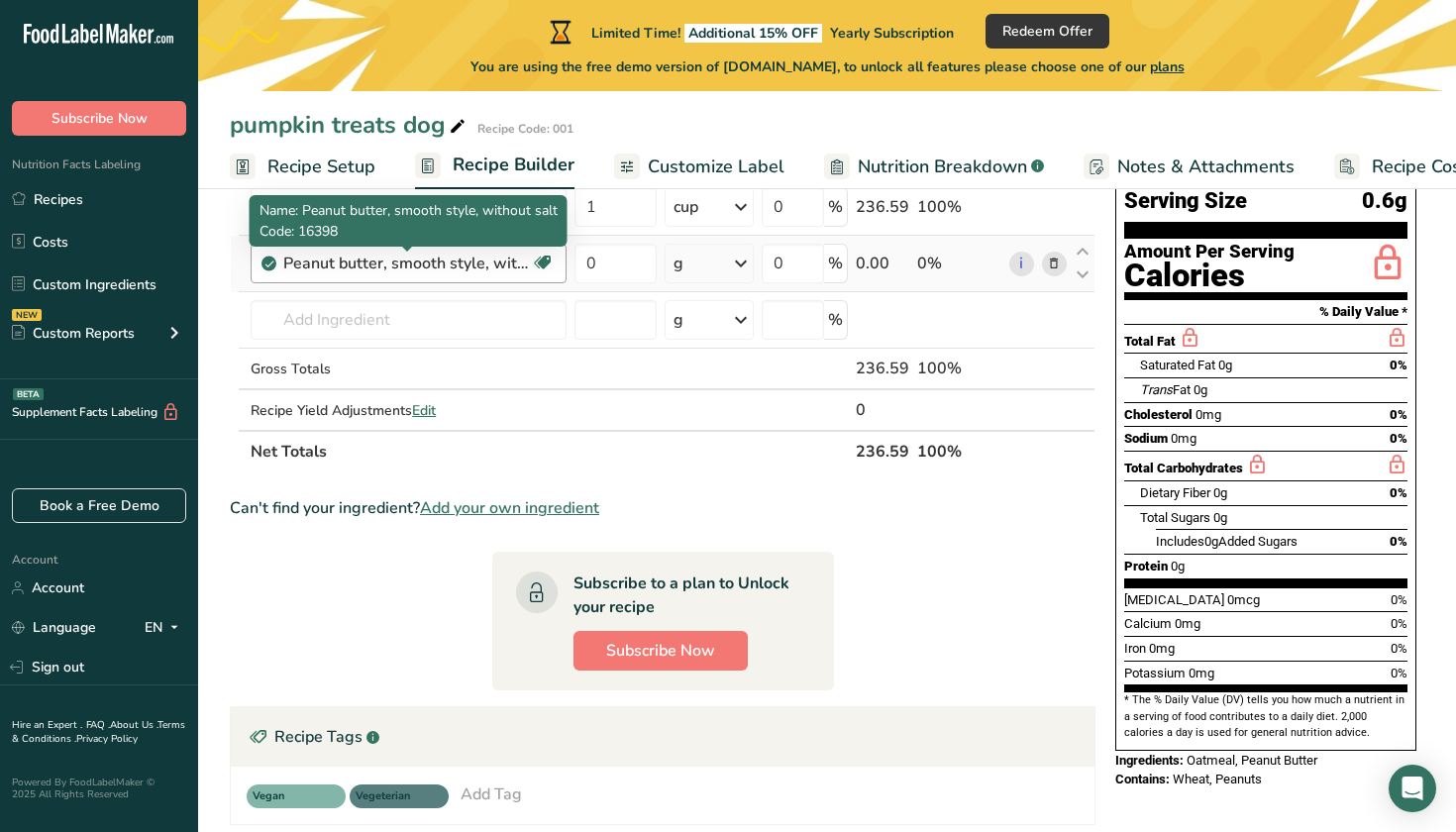
click at [493, 267] on div "Peanut butter, smooth style, without salt" at bounding box center [407, 264] width 248 height 24
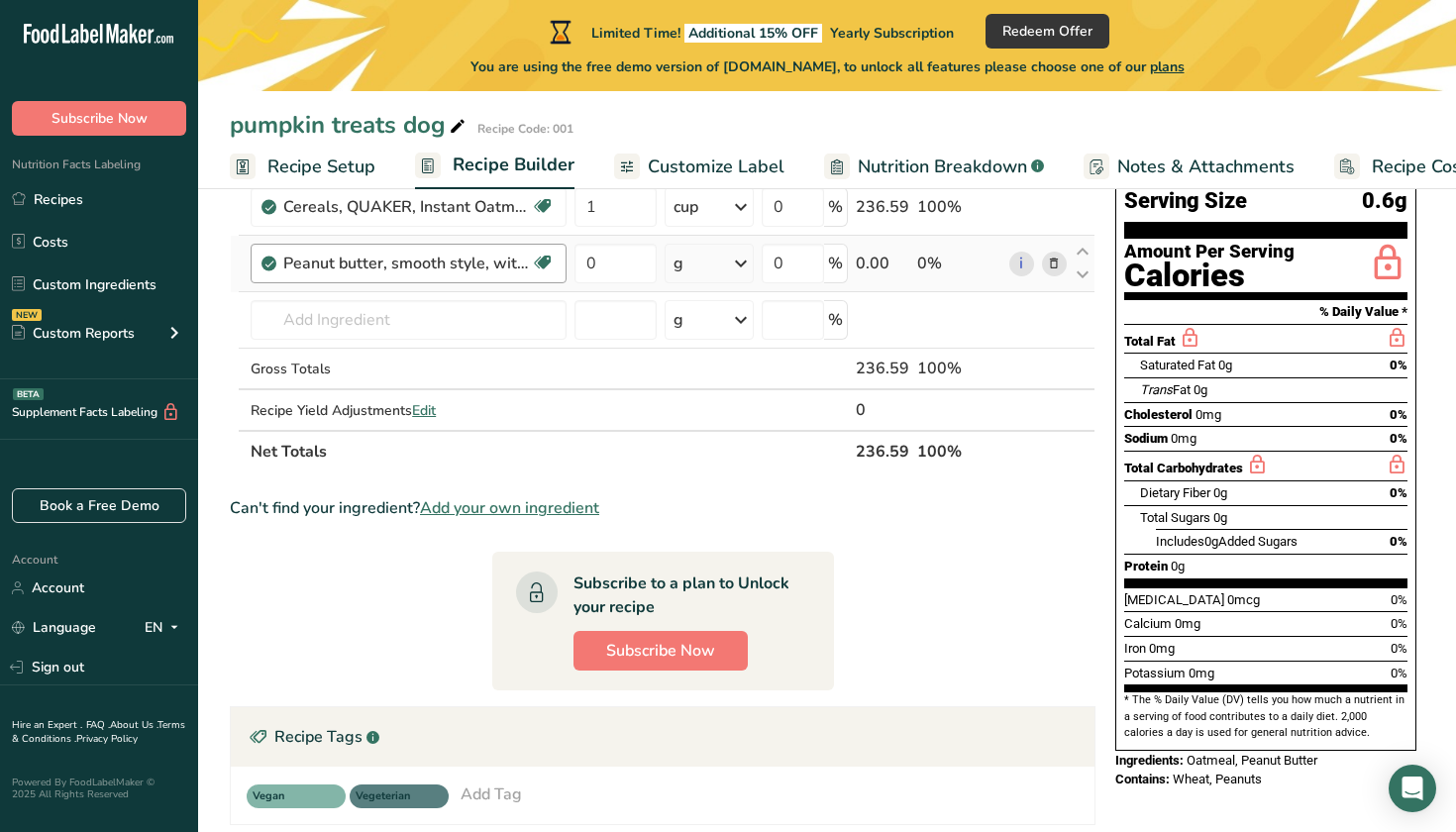
click at [492, 272] on div "Peanut butter, smooth style, without salt" at bounding box center [407, 264] width 248 height 24
click at [643, 269] on input "0" at bounding box center [615, 264] width 82 height 40
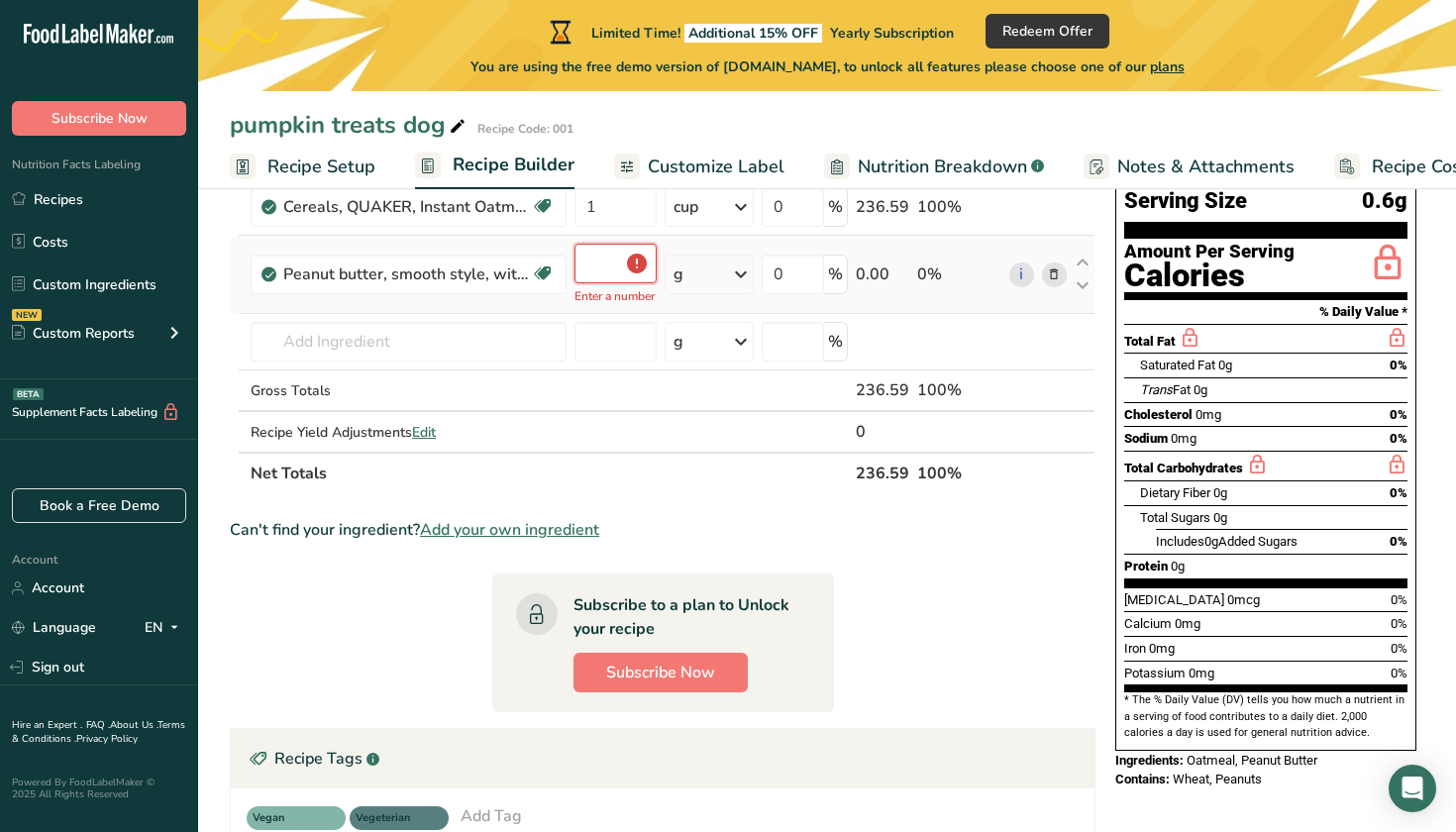
type input "0.5"
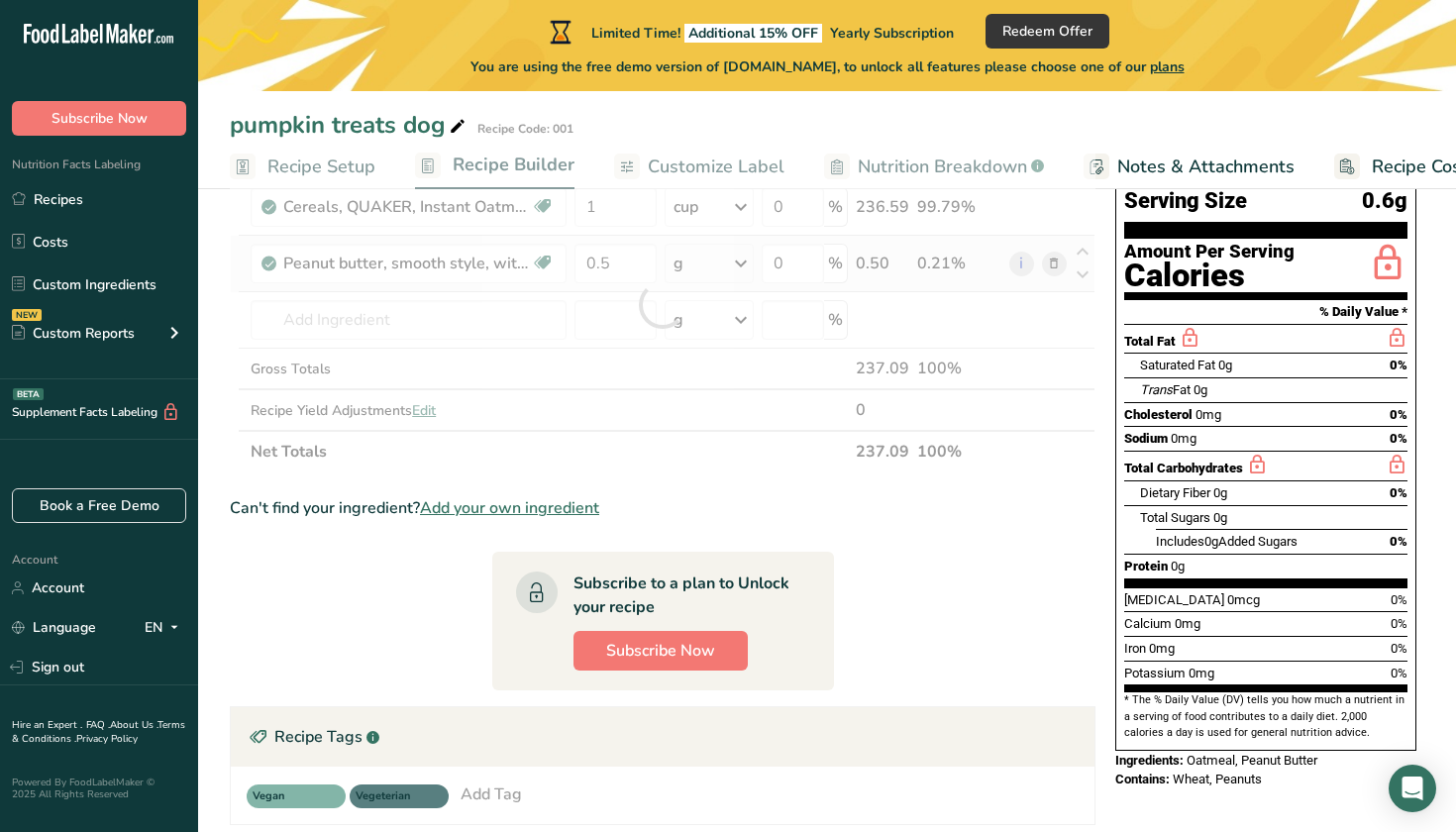
click at [747, 264] on div "Ingredient * Amount * Unit * Waste * .a-a{fill:#347362;}.b-a{fill:#fff;} Grams …" at bounding box center [663, 304] width 866 height 335
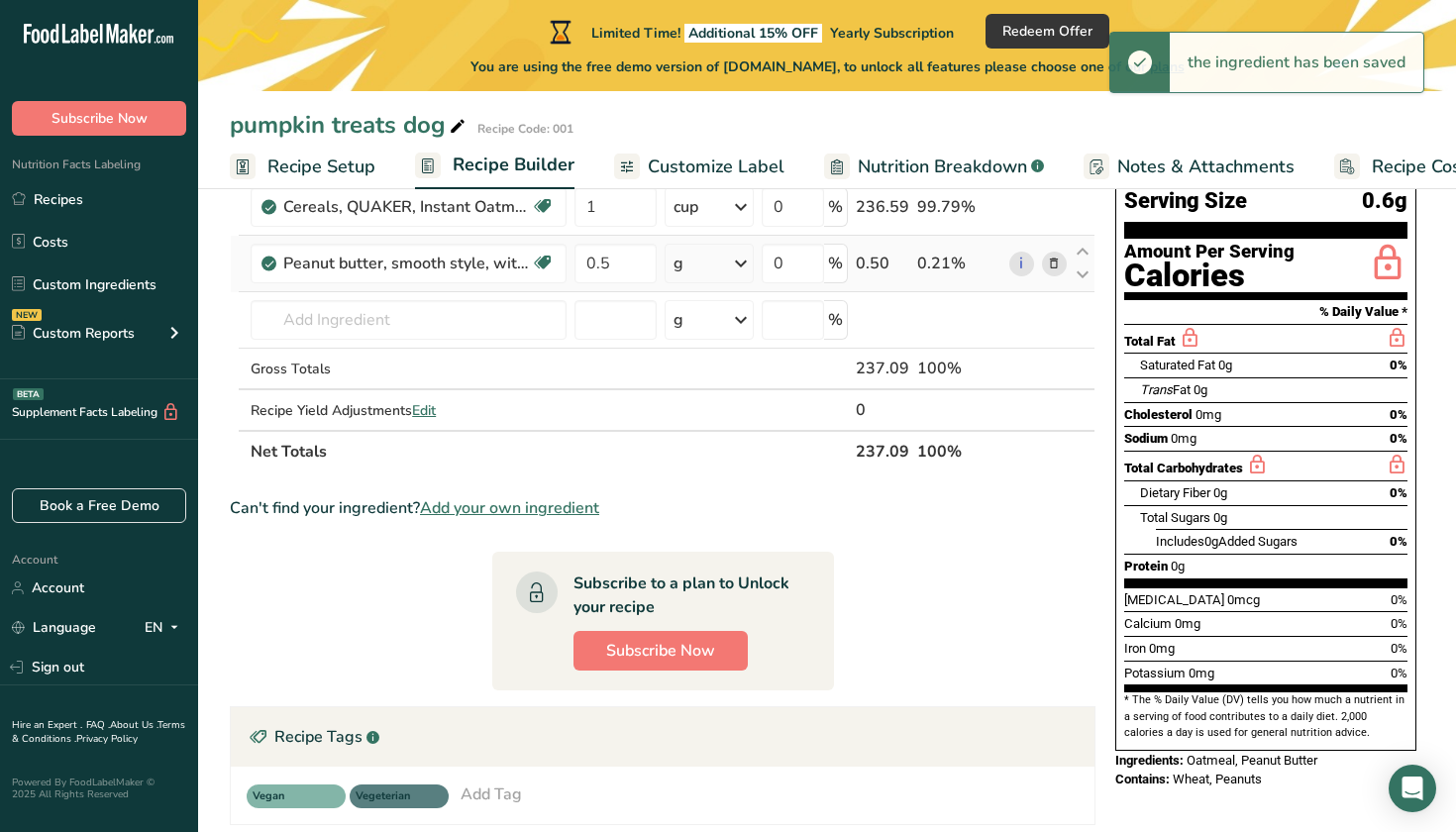
click at [745, 266] on icon at bounding box center [740, 264] width 24 height 36
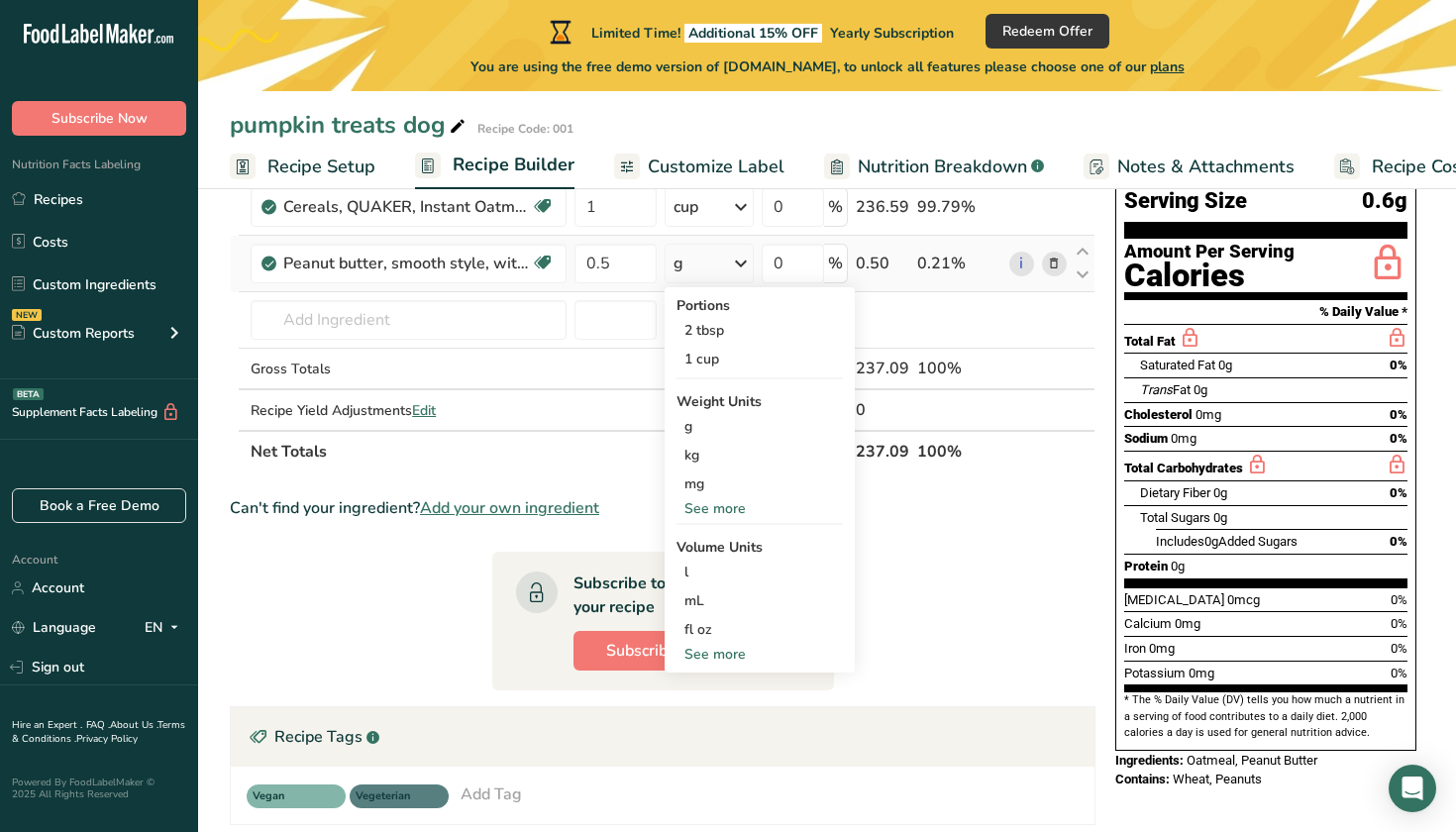
click at [725, 655] on div "See more" at bounding box center [759, 654] width 166 height 21
select select "22"
click at [696, 713] on div "cup" at bounding box center [759, 716] width 150 height 21
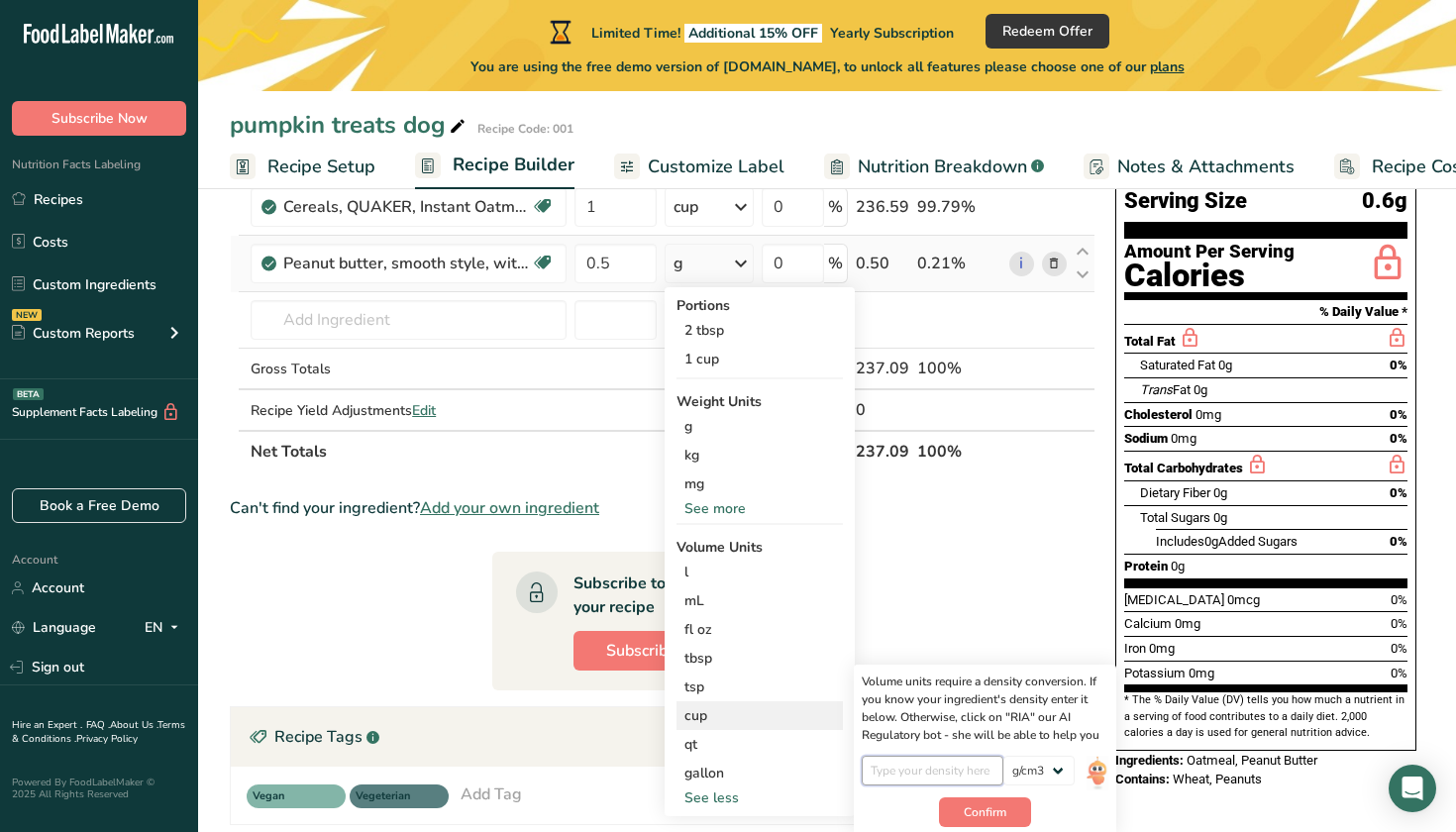
click at [921, 774] on input "number" at bounding box center [933, 770] width 141 height 30
type input "0.5"
click at [997, 810] on span "Confirm" at bounding box center [984, 812] width 43 height 18
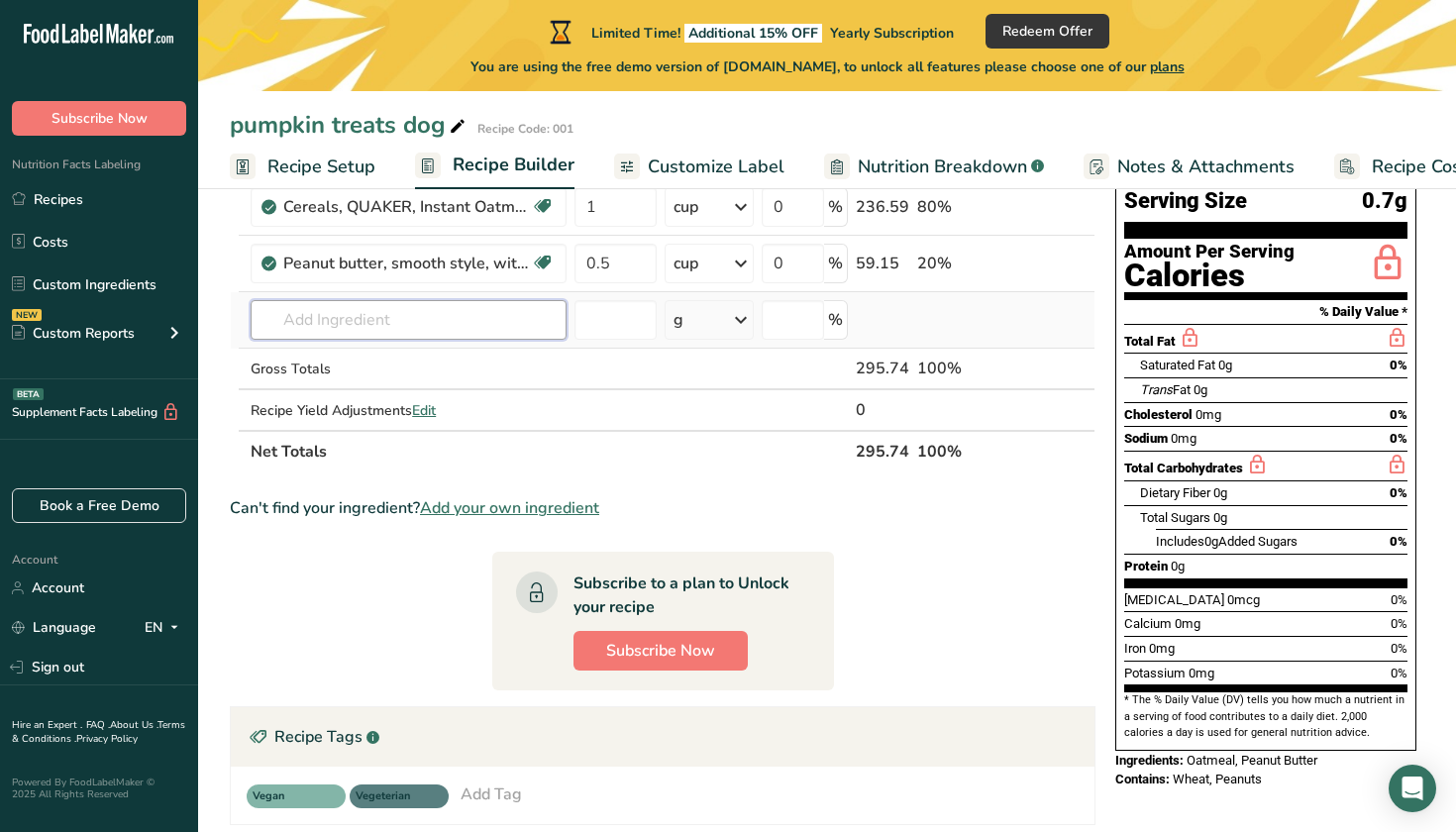
click at [441, 318] on input "text" at bounding box center [408, 320] width 315 height 40
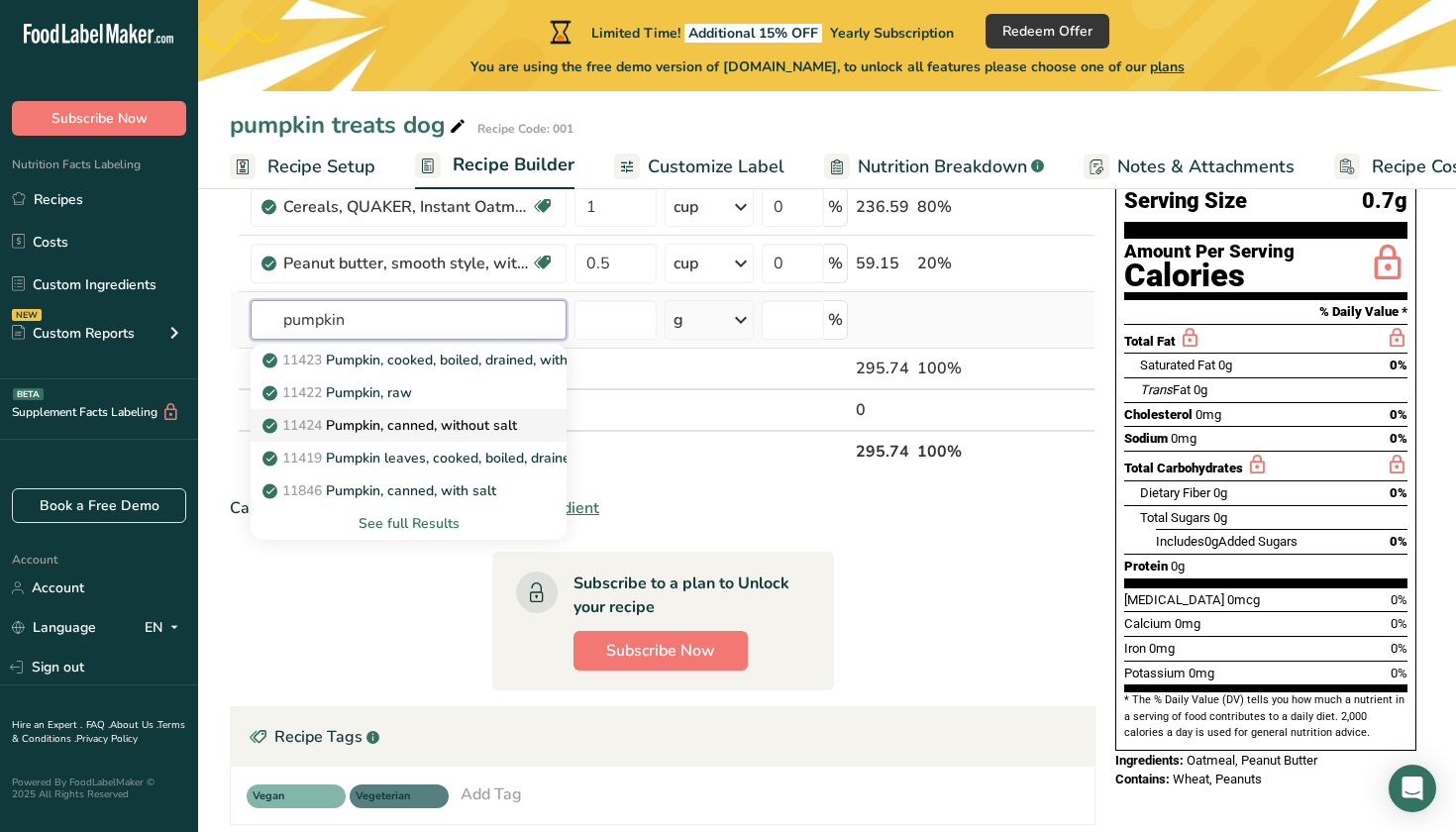
type input "pumpkin"
click at [400, 425] on p "11424 Pumpkin, canned, without salt" at bounding box center [392, 425] width 251 height 21
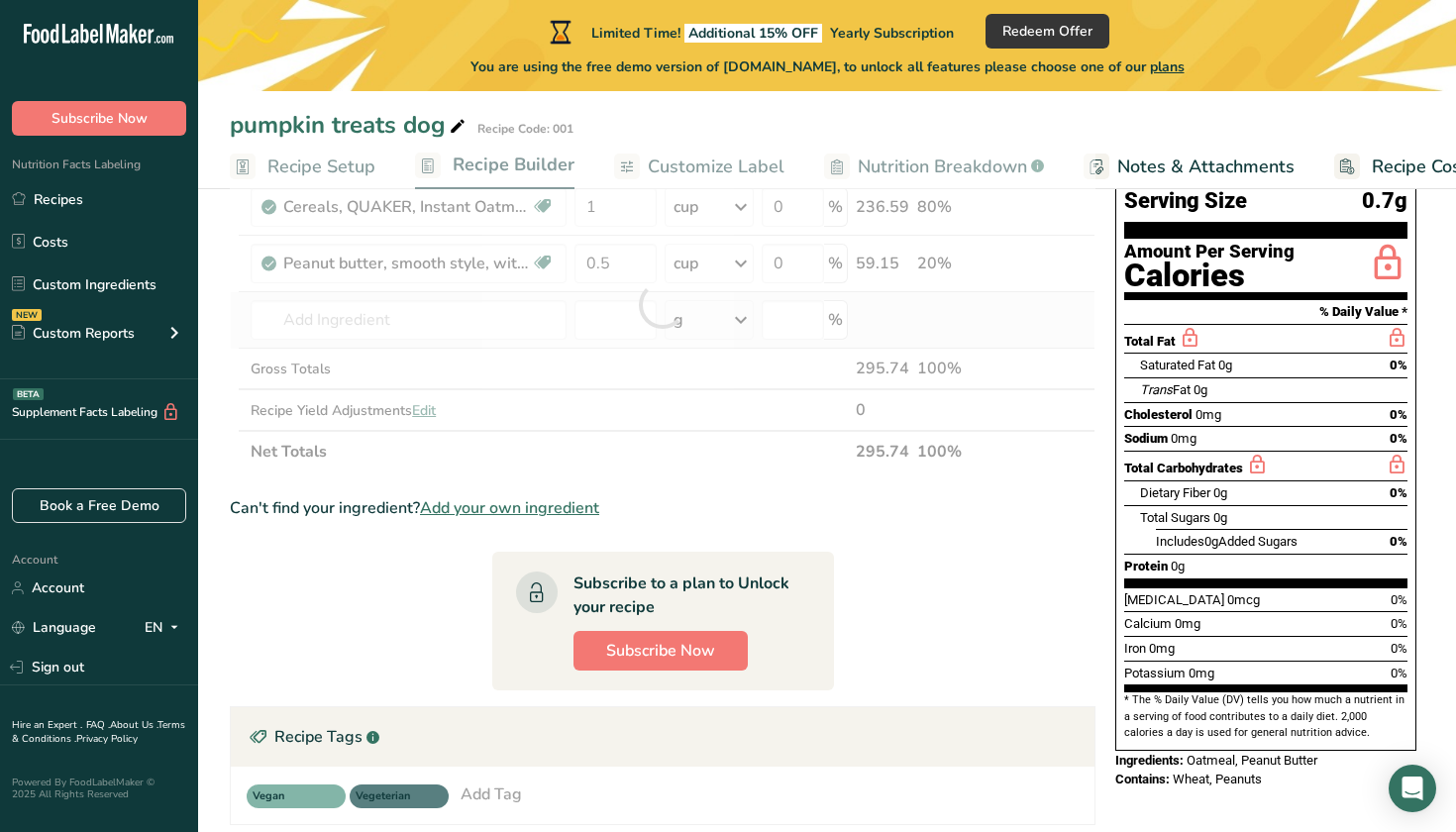
type input "Pumpkin, canned, without salt"
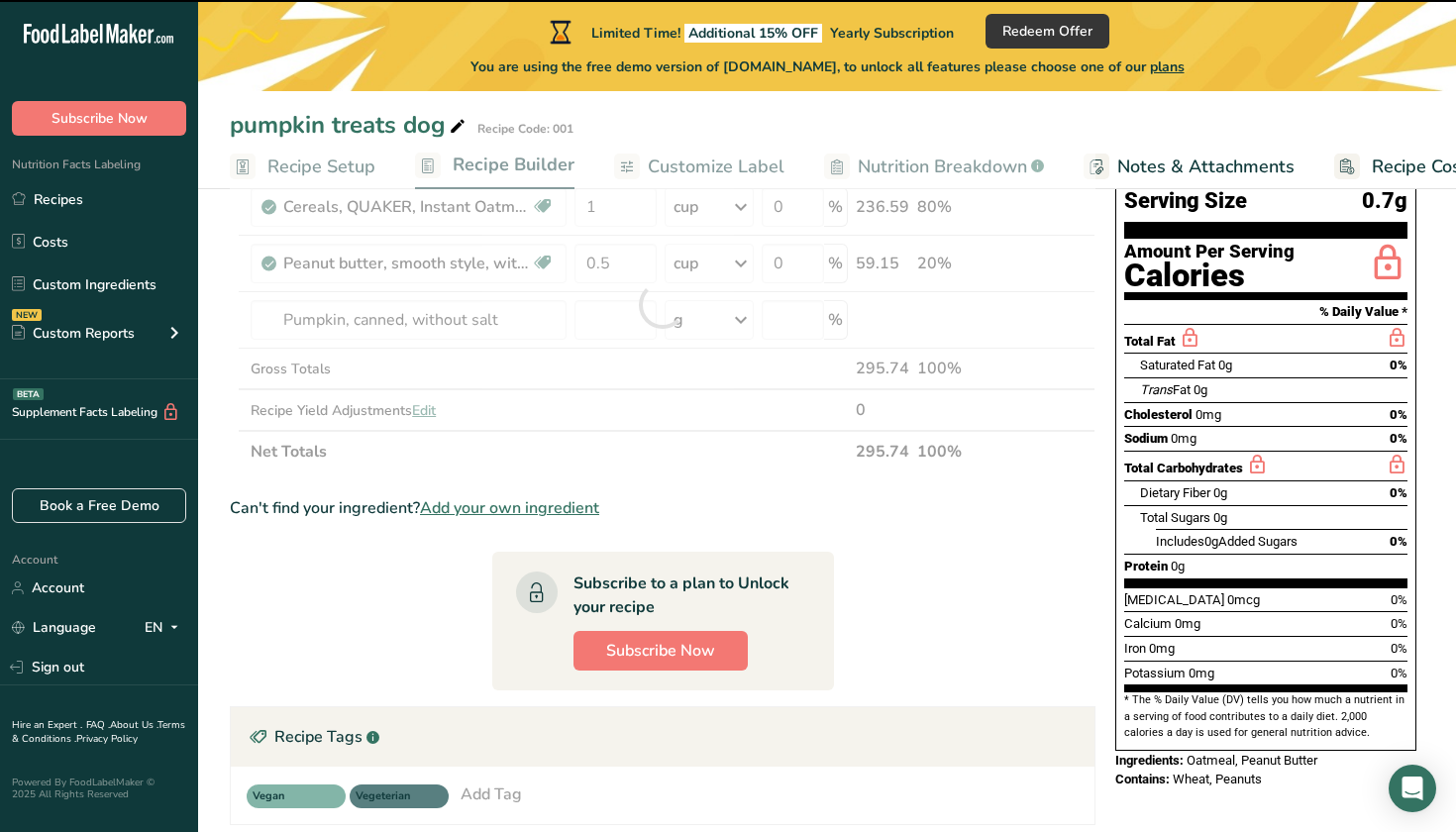
type input "0"
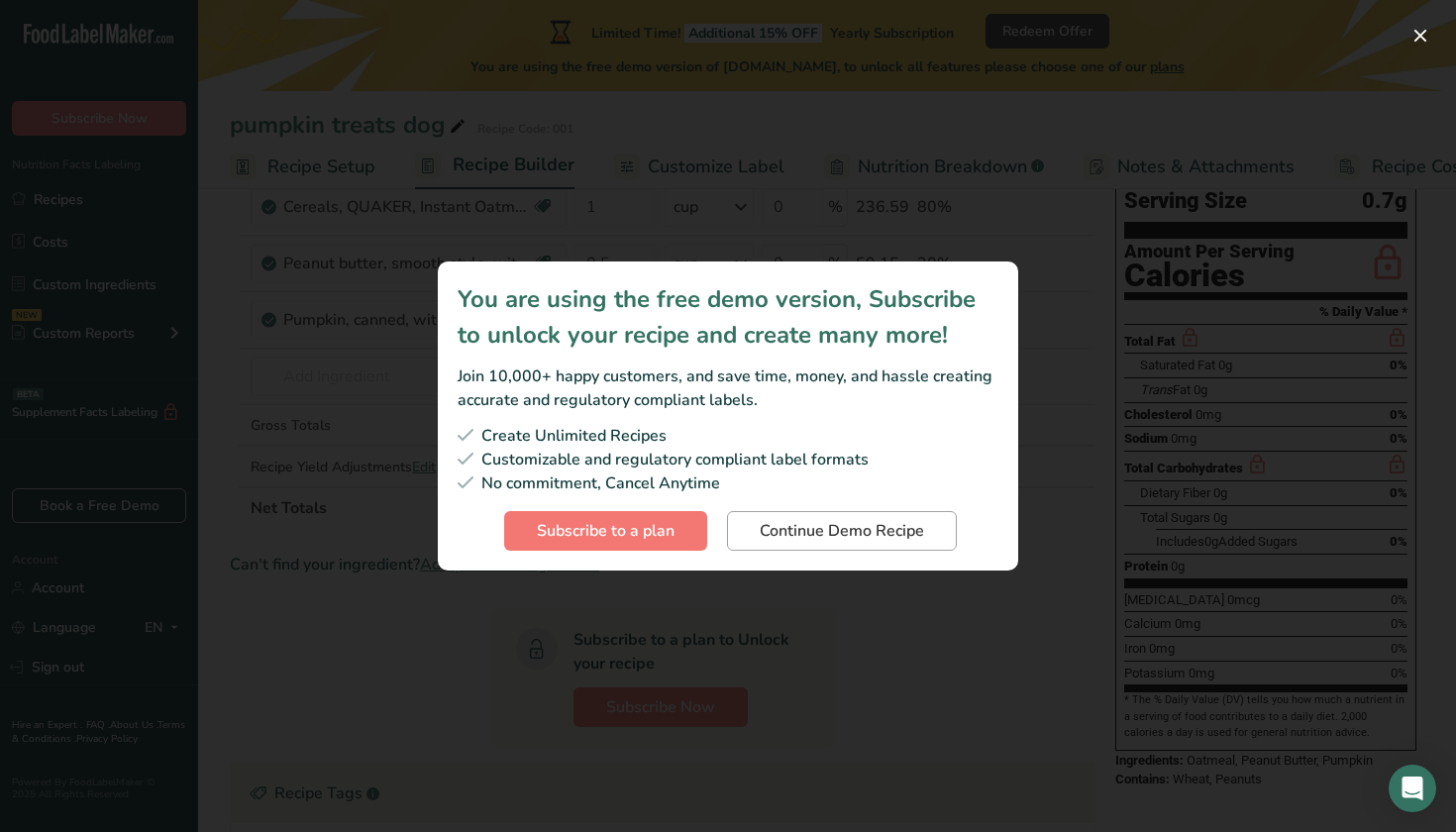
click at [742, 519] on button "Continue Demo Recipe" at bounding box center [841, 531] width 230 height 40
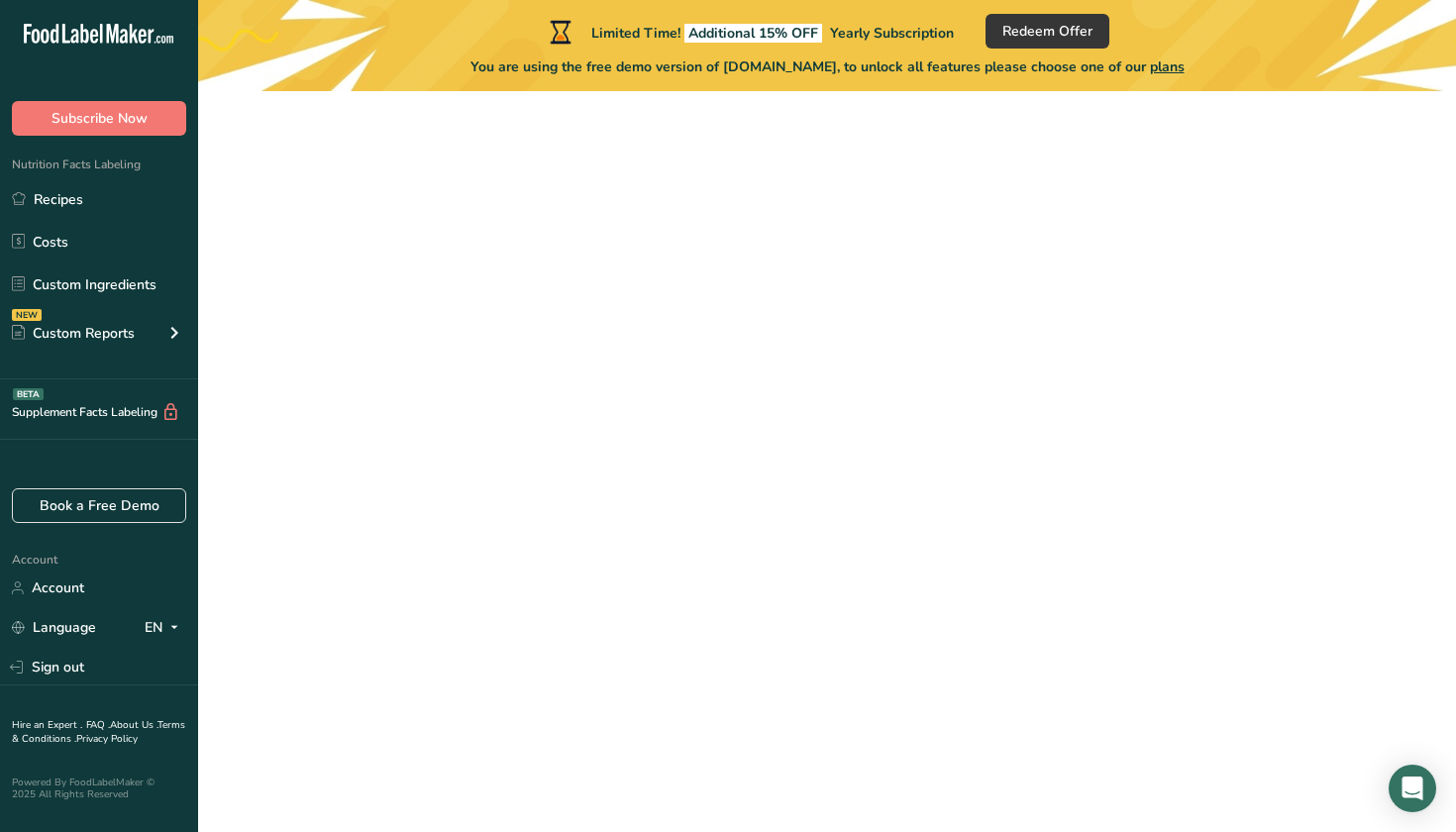
scroll to position [107, 0]
